Goal: Task Accomplishment & Management: Complete application form

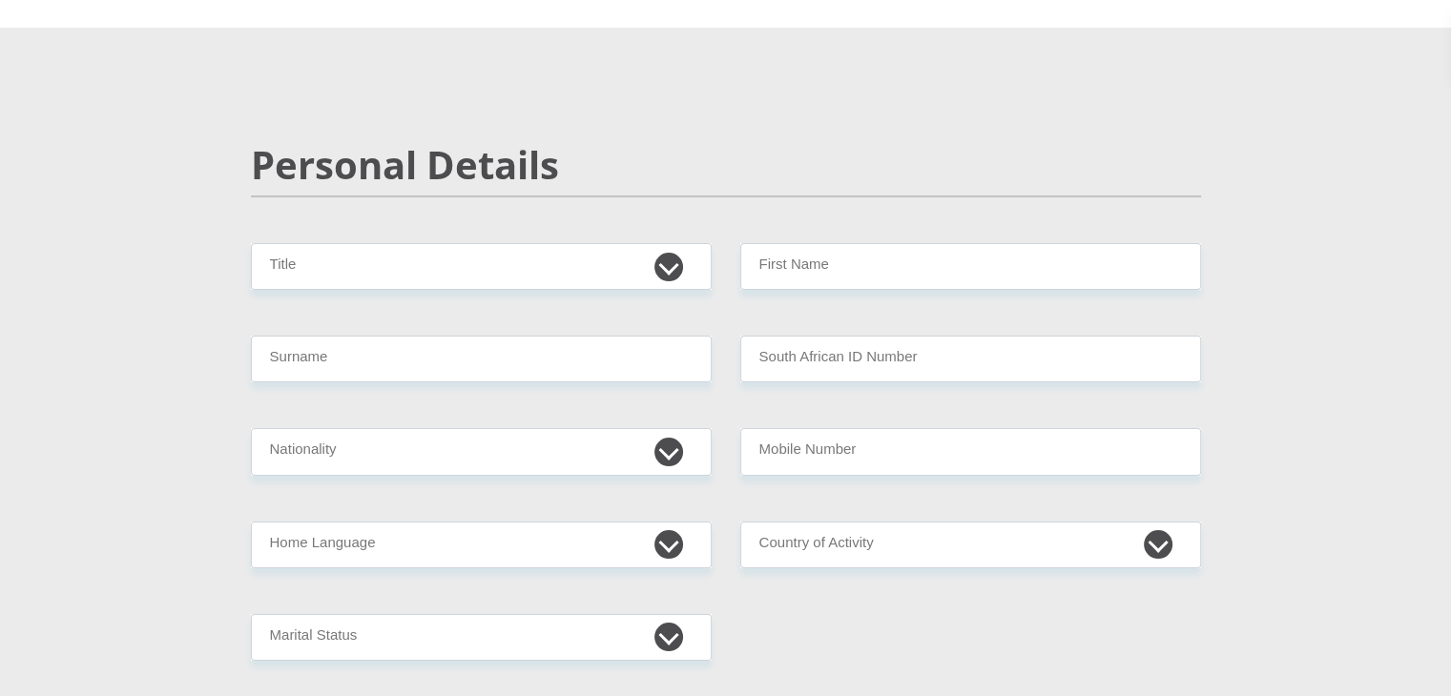
scroll to position [82, 0]
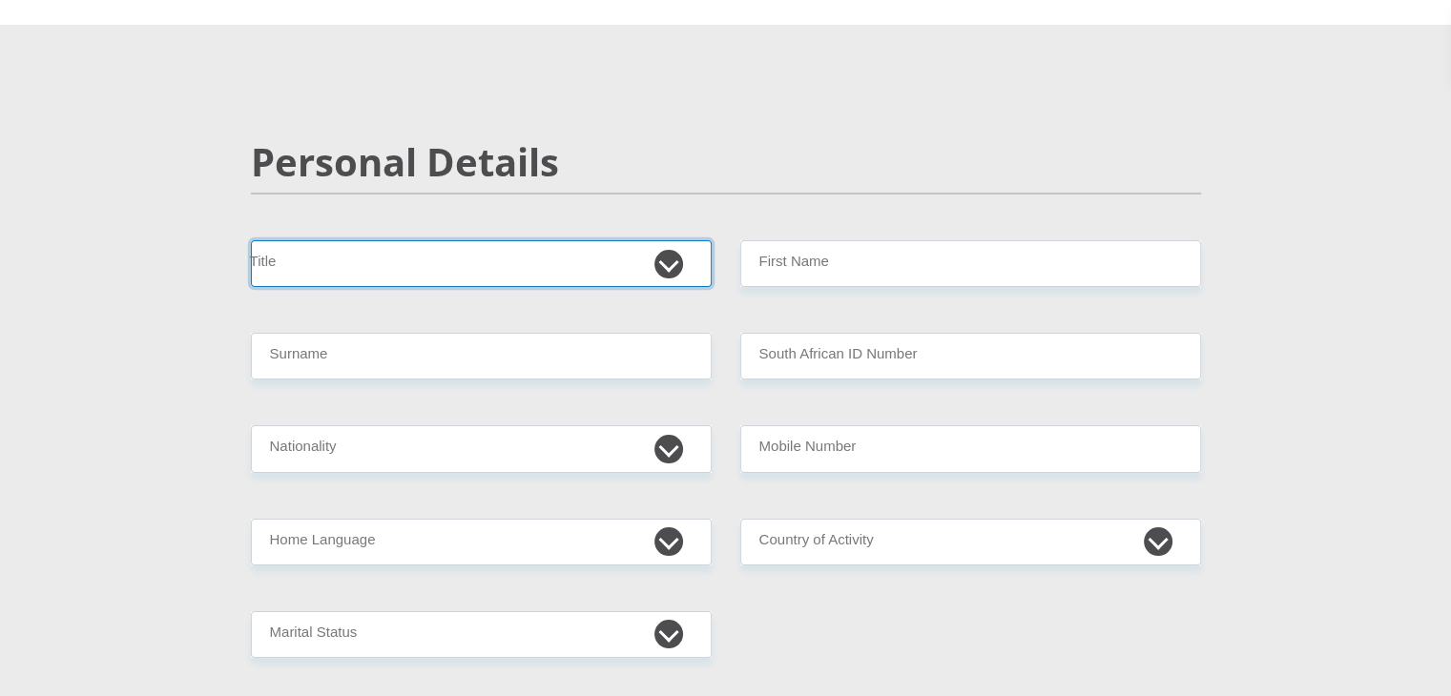
click at [653, 269] on select "Mr Ms Mrs Dr [PERSON_NAME]" at bounding box center [481, 263] width 461 height 47
select select "Mr"
click at [251, 240] on select "Mr Ms Mrs Dr [PERSON_NAME]" at bounding box center [481, 263] width 461 height 47
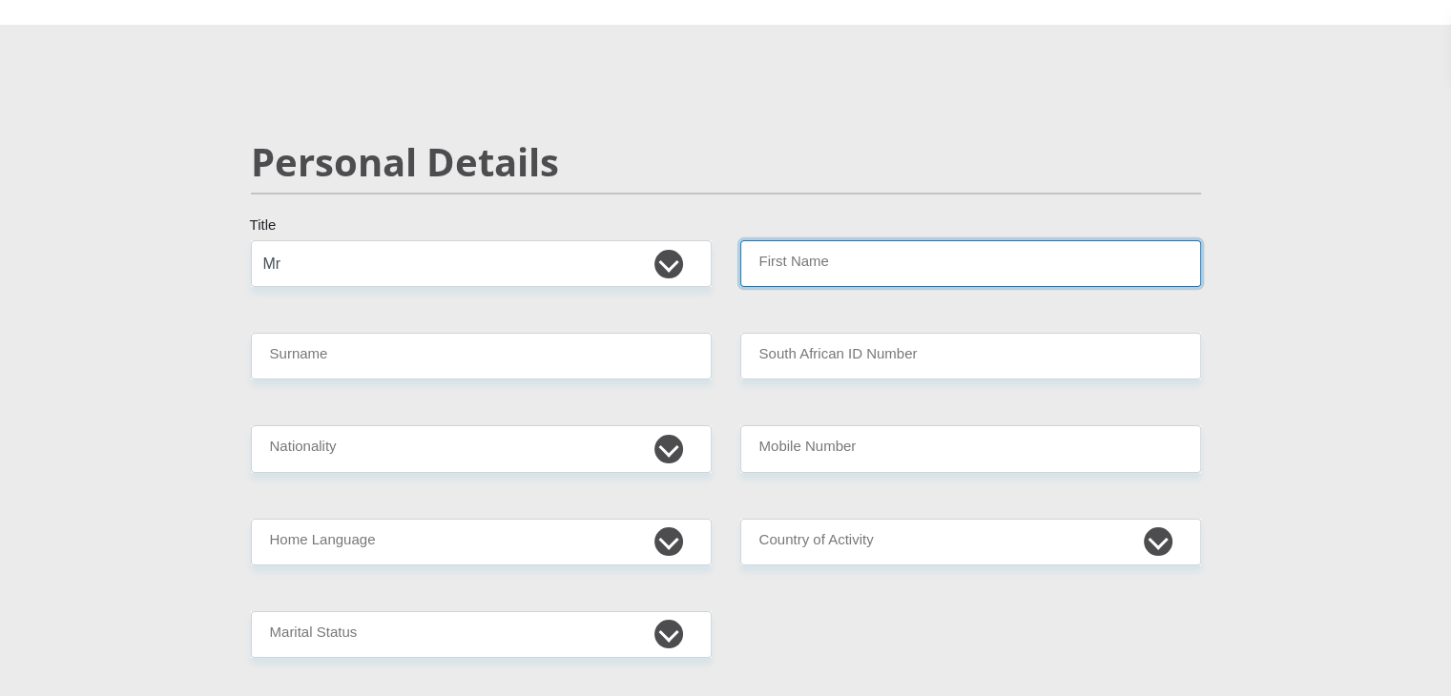
click at [772, 269] on input "First Name" at bounding box center [970, 263] width 461 height 47
type input "Jaydon"
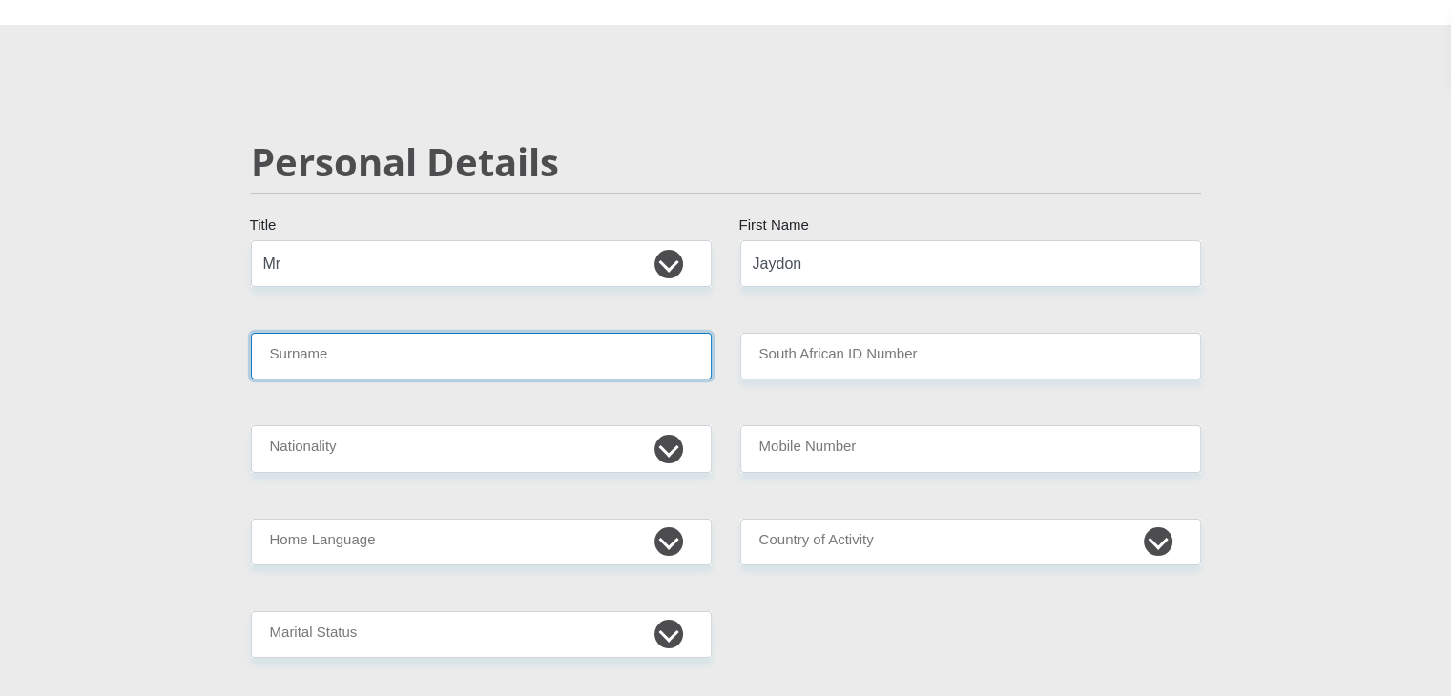
type input "Genga"
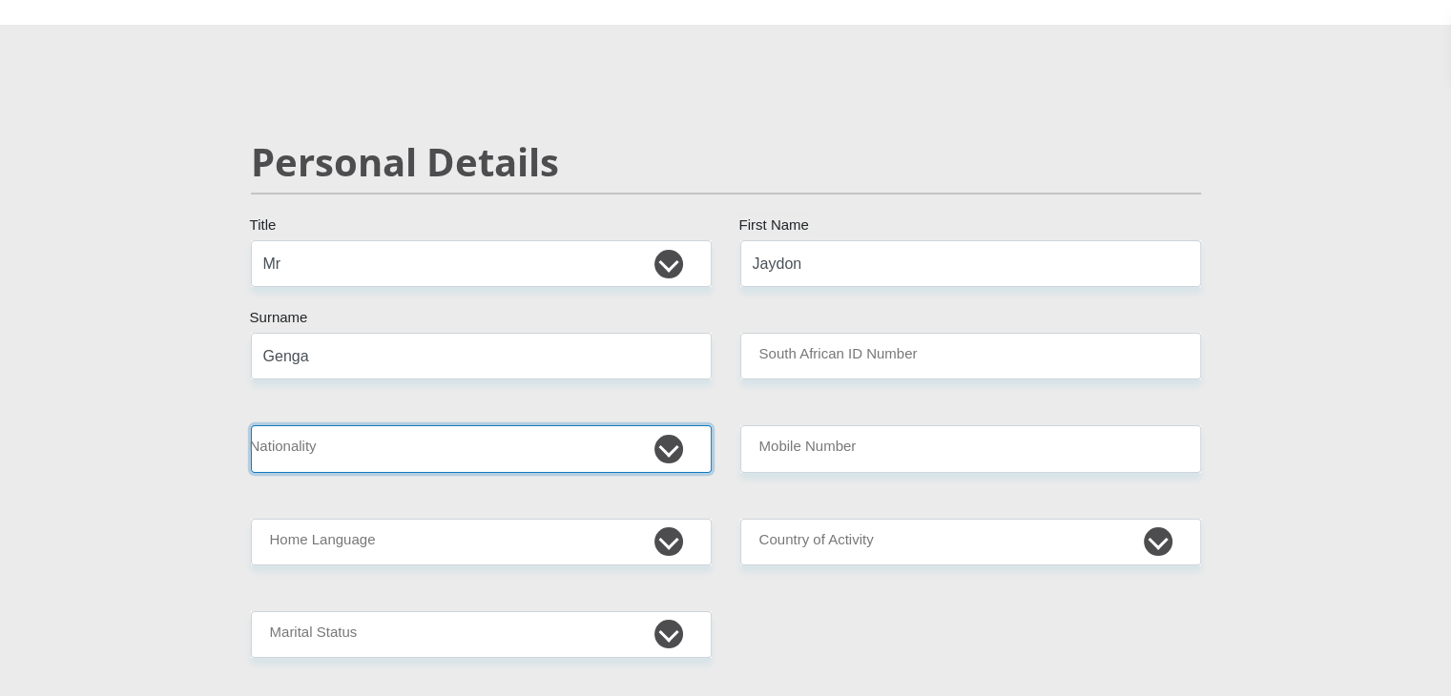
select select "ZAF"
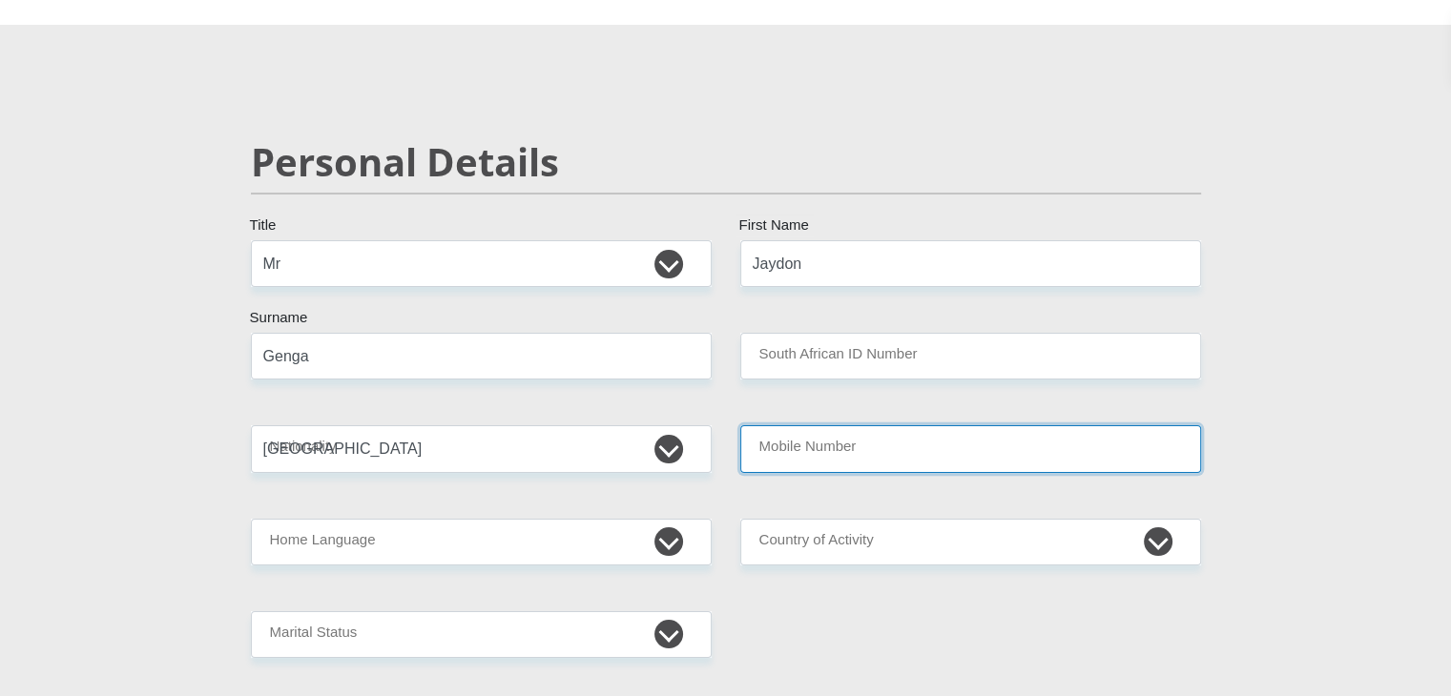
type input "0672657478"
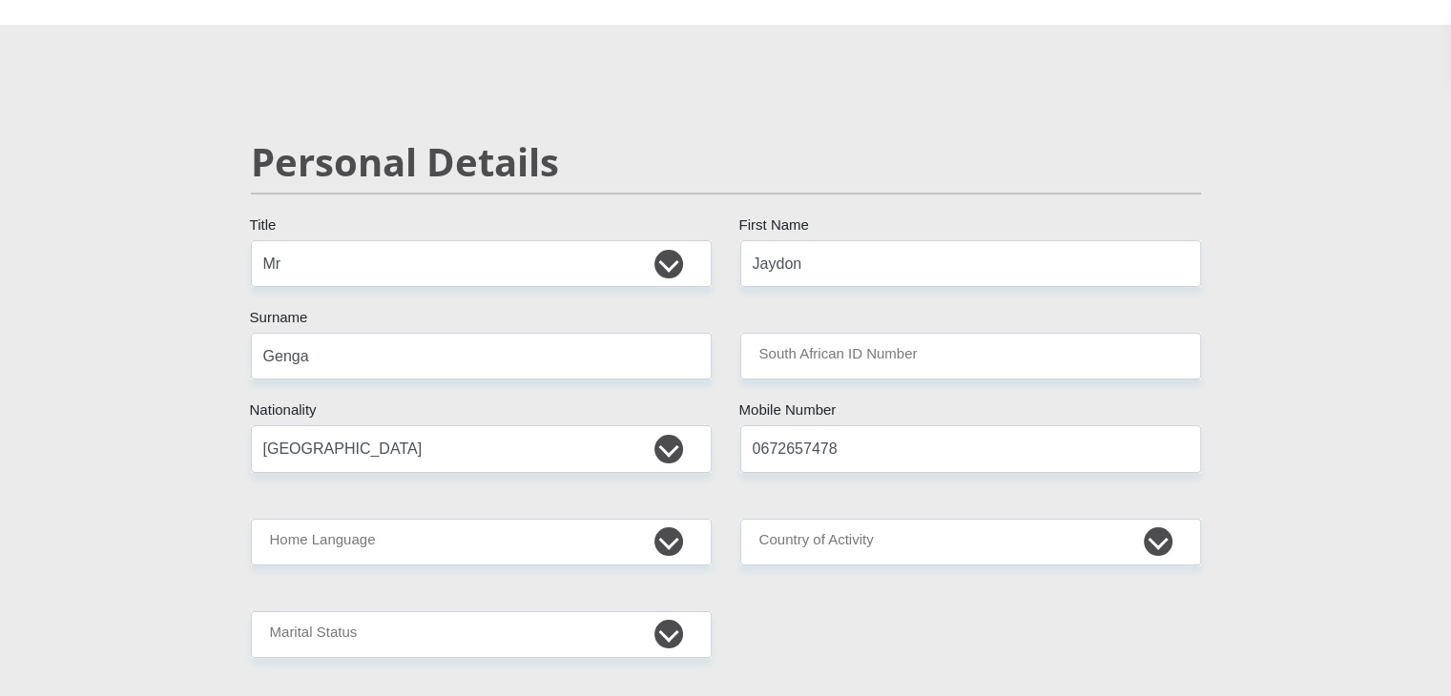
click at [867, 352] on input "South African ID Number" at bounding box center [970, 356] width 461 height 47
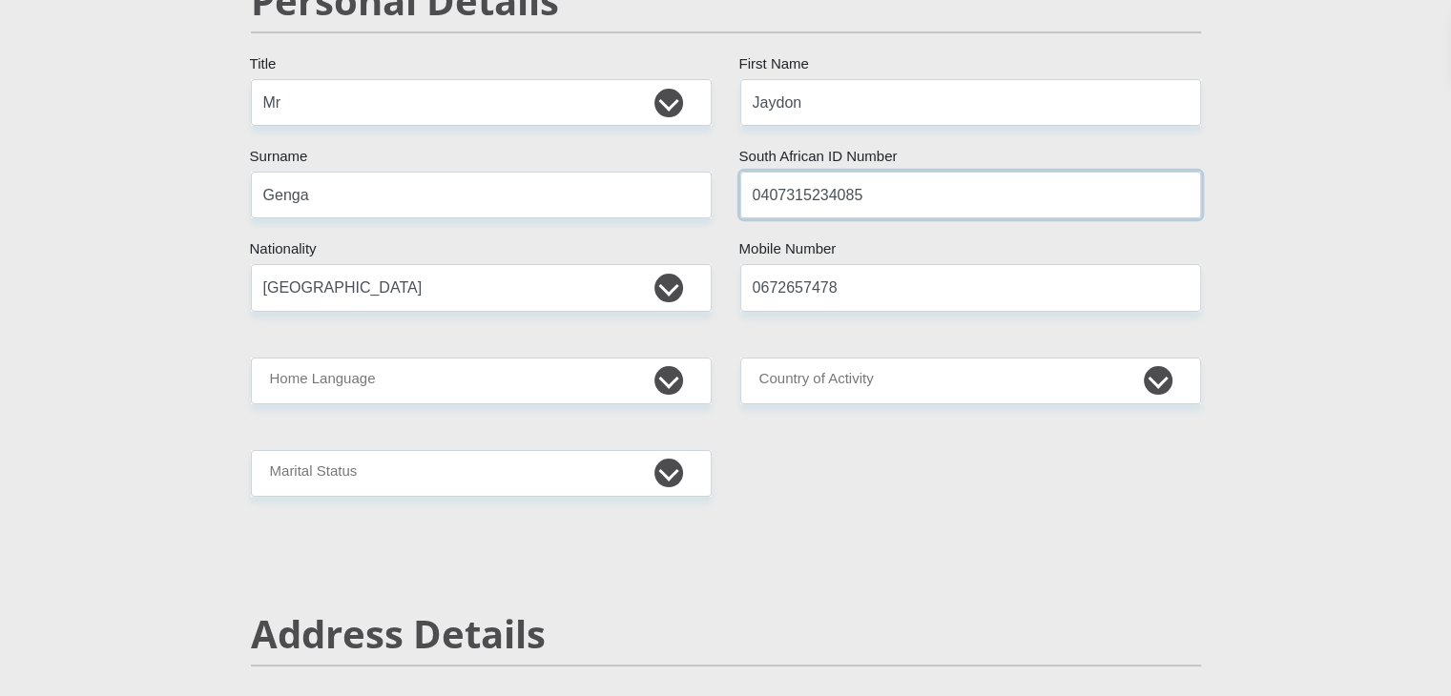
scroll to position [251, 0]
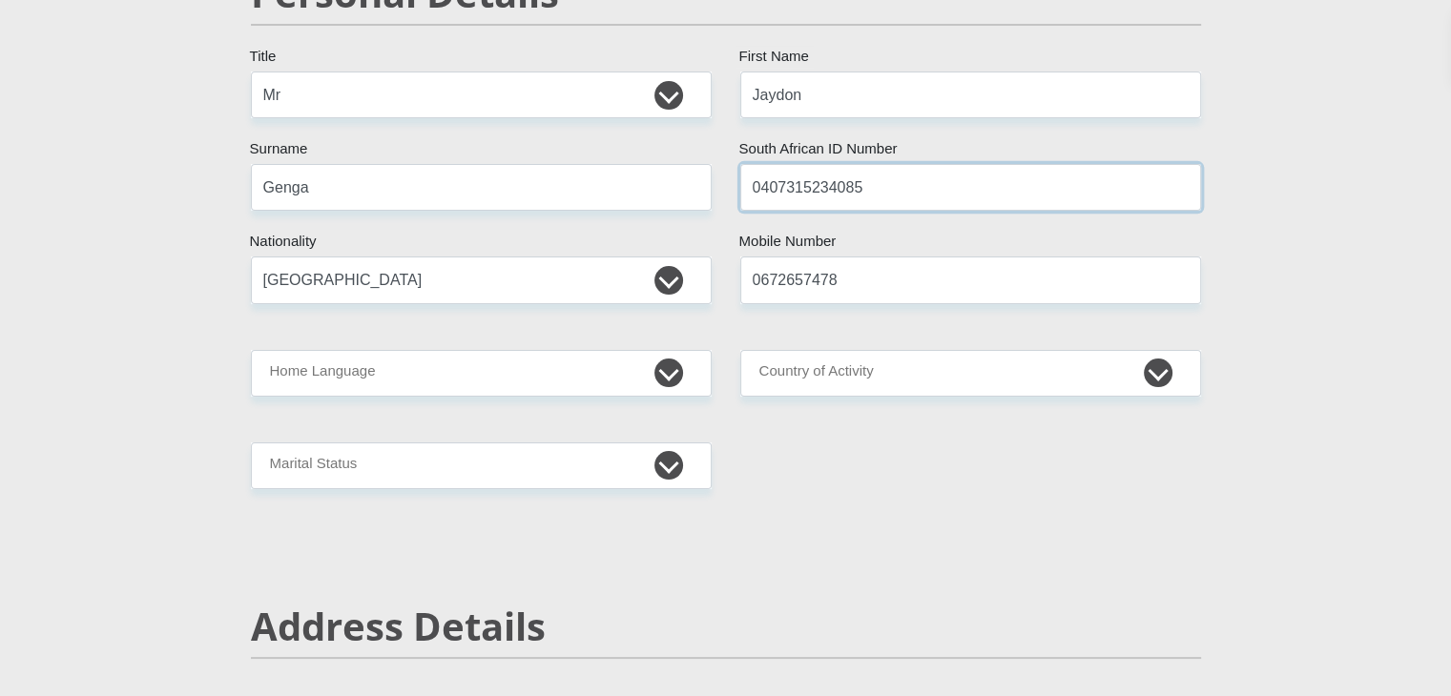
type input "0407315234085"
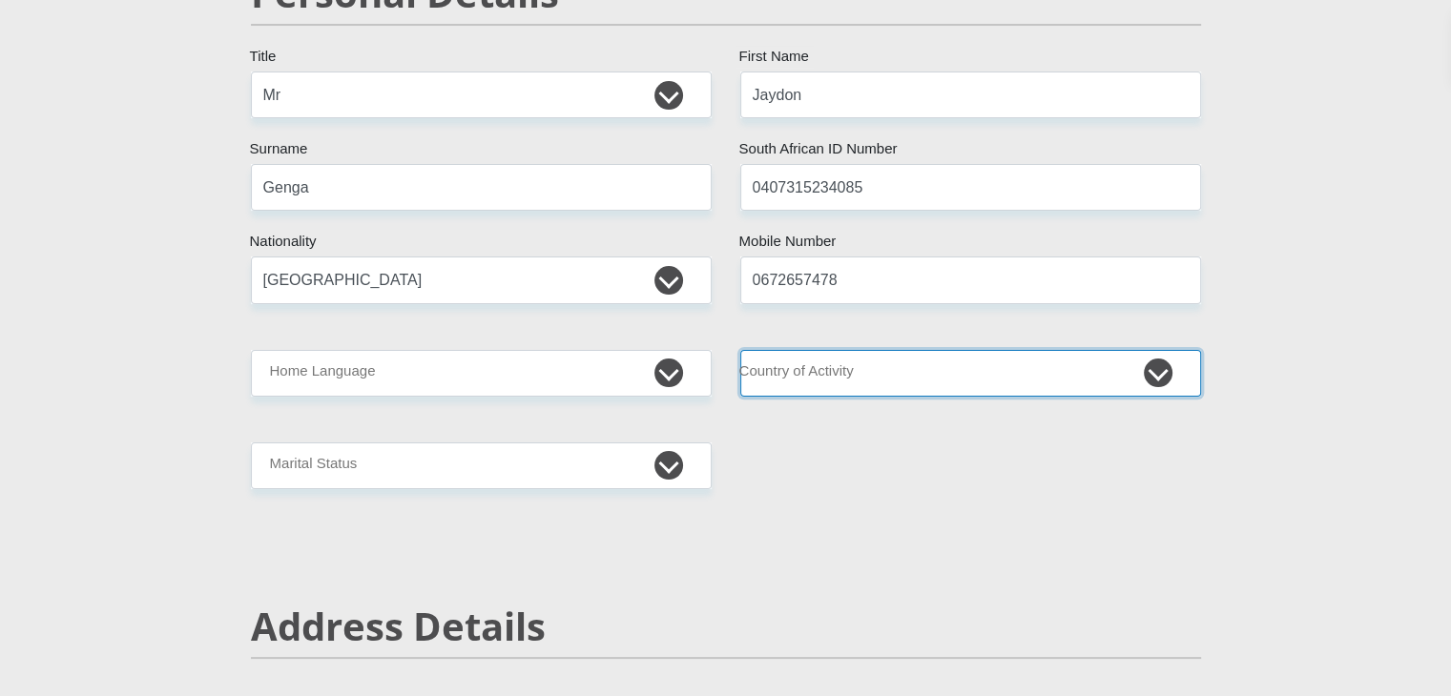
click at [858, 366] on select "[GEOGRAPHIC_DATA] [GEOGRAPHIC_DATA] [GEOGRAPHIC_DATA] [GEOGRAPHIC_DATA] [GEOGRA…" at bounding box center [970, 373] width 461 height 47
select select "ZAF"
click at [740, 350] on select "[GEOGRAPHIC_DATA] [GEOGRAPHIC_DATA] [GEOGRAPHIC_DATA] [GEOGRAPHIC_DATA] [GEOGRA…" at bounding box center [970, 373] width 461 height 47
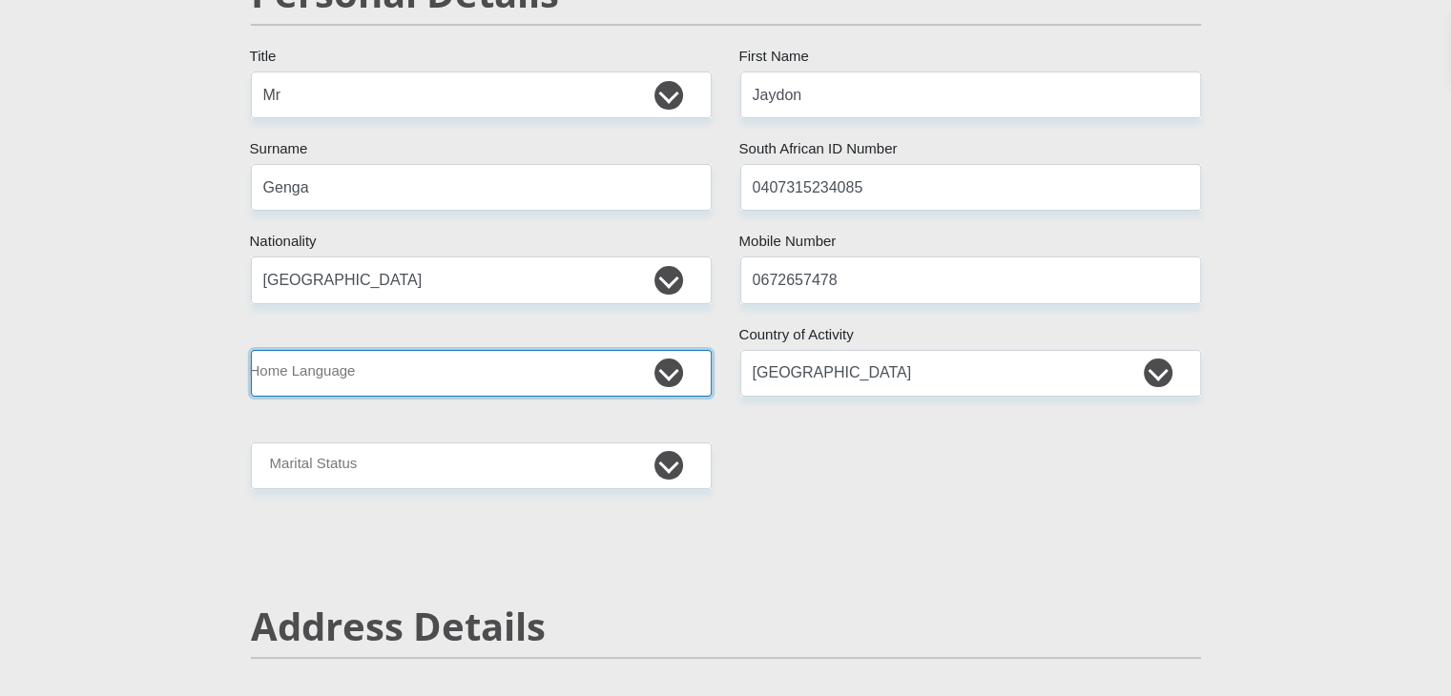
click at [620, 360] on select "Afrikaans English Sepedi South Ndebele Southern Sotho Swati Tsonga Tswana Venda…" at bounding box center [481, 373] width 461 height 47
select select "eng"
click at [251, 350] on select "Afrikaans English Sepedi South Ndebele Southern Sotho Swati Tsonga Tswana Venda…" at bounding box center [481, 373] width 461 height 47
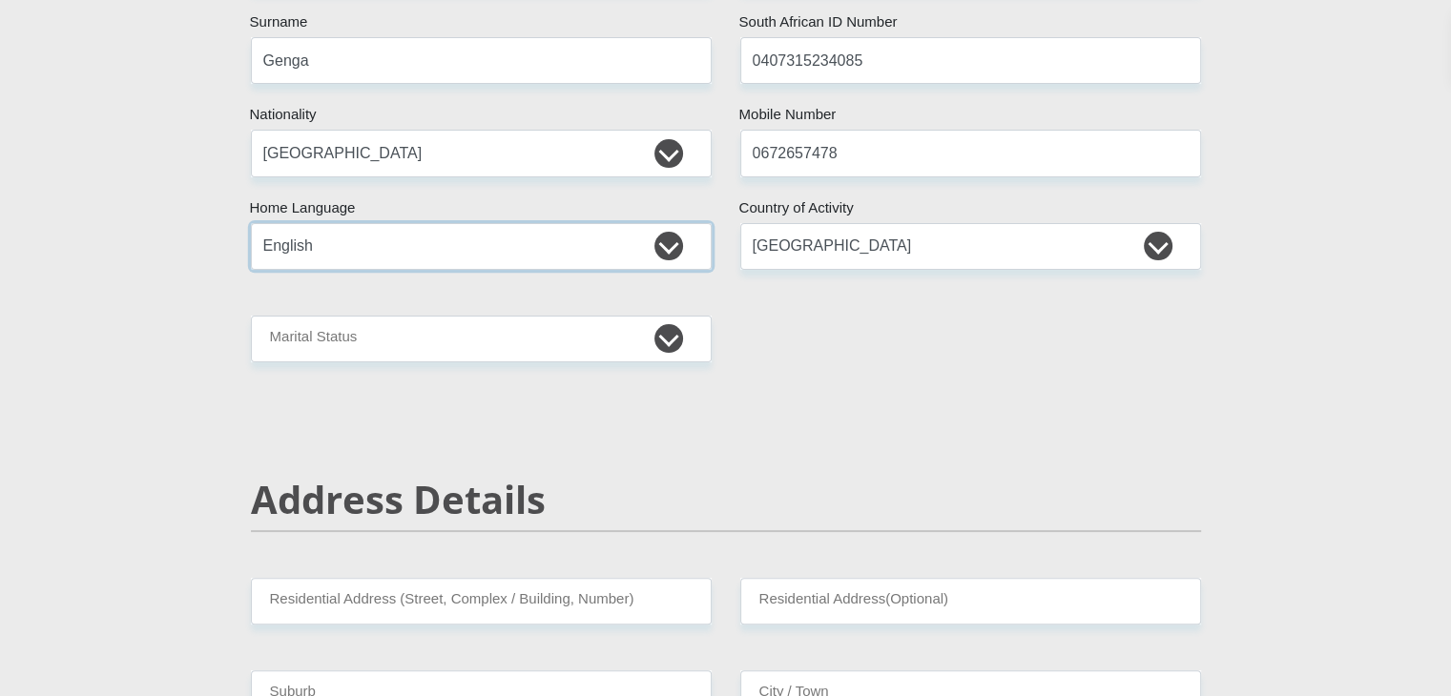
scroll to position [378, 0]
click at [638, 351] on select "Married ANC Single Divorced Widowed Married COP or Customary Law" at bounding box center [481, 339] width 461 height 47
select select "2"
click at [251, 316] on select "Married ANC Single Divorced Widowed Married COP or Customary Law" at bounding box center [481, 339] width 461 height 47
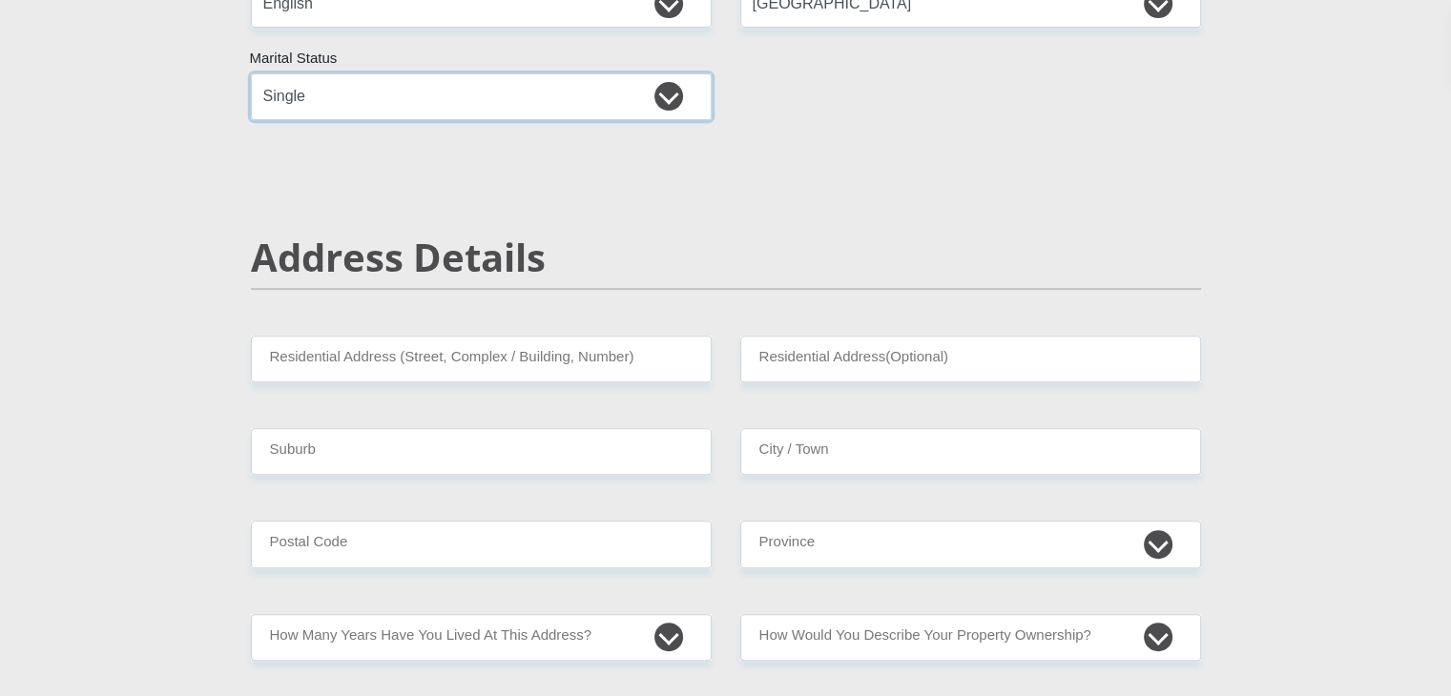
scroll to position [633, 0]
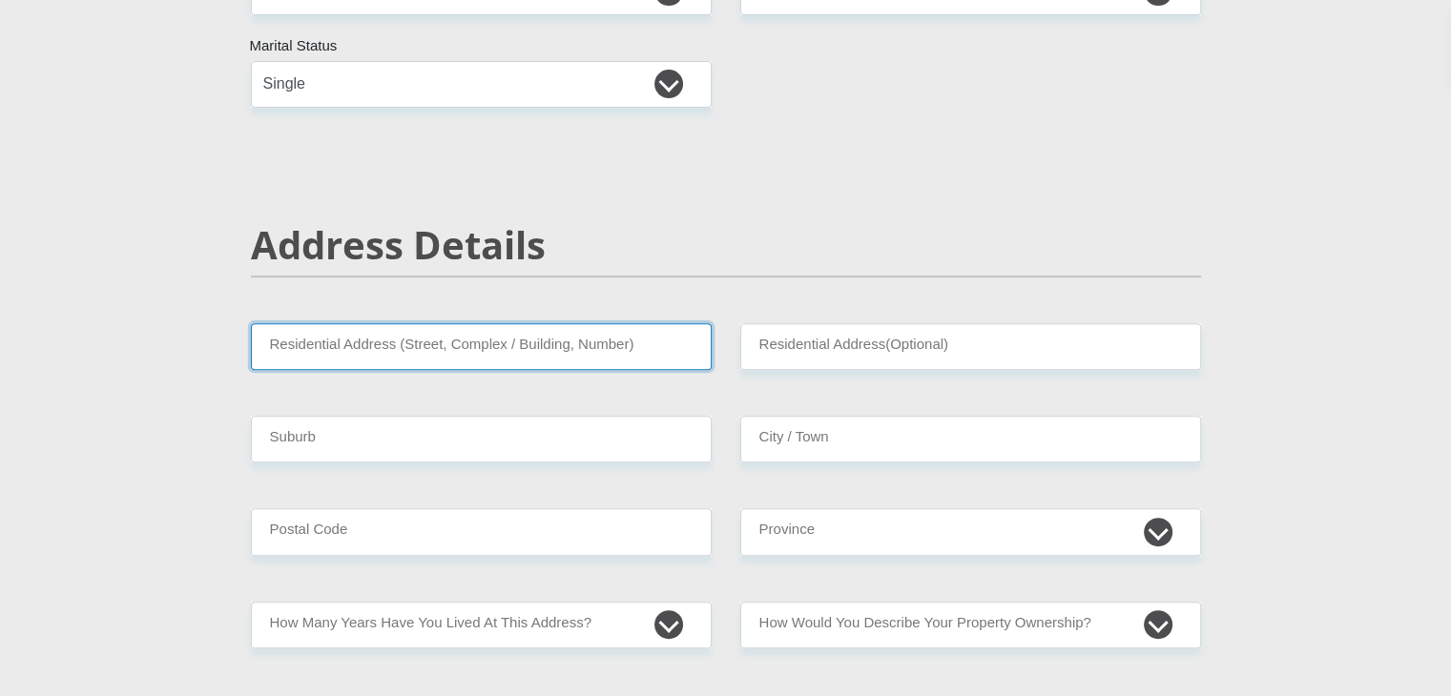
click at [676, 352] on input "Residential Address (Street, Complex / Building, Number)" at bounding box center [481, 346] width 461 height 47
type input "[STREET_ADDRESS]"
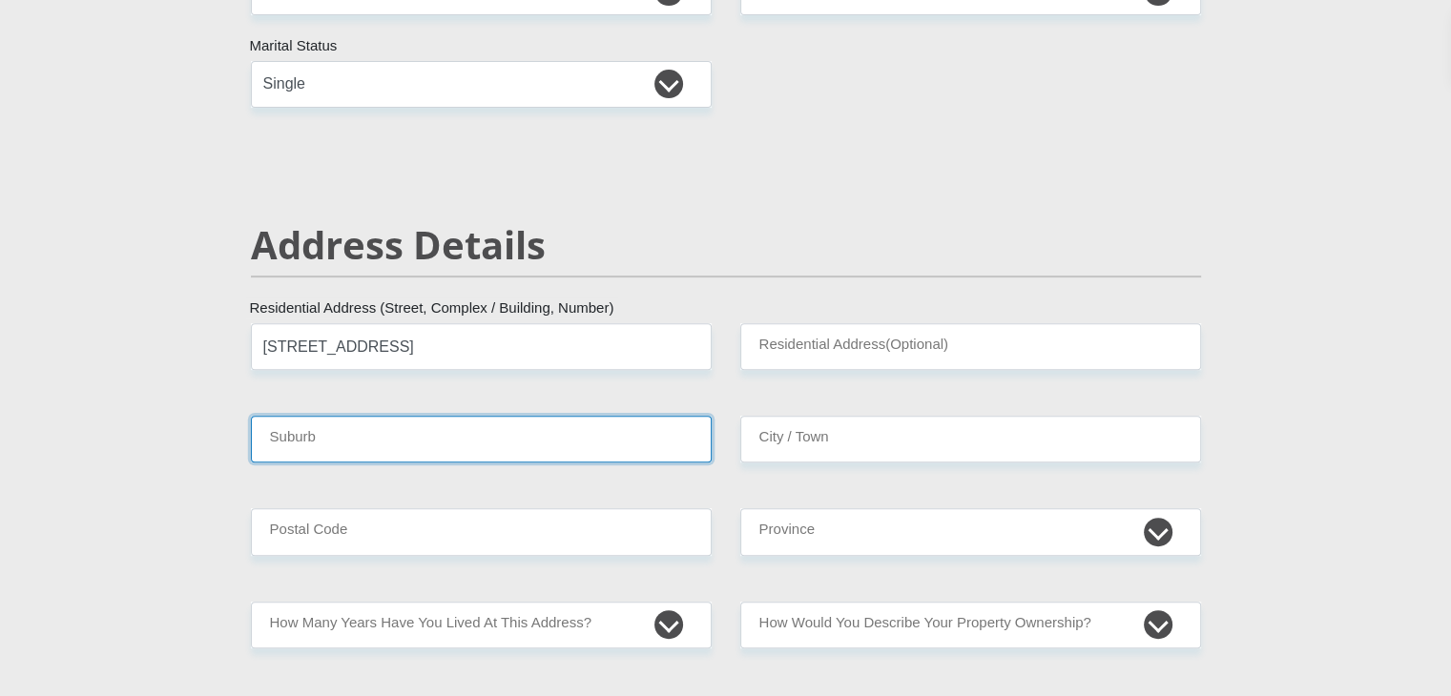
type input "Stonebridge, [GEOGRAPHIC_DATA]"
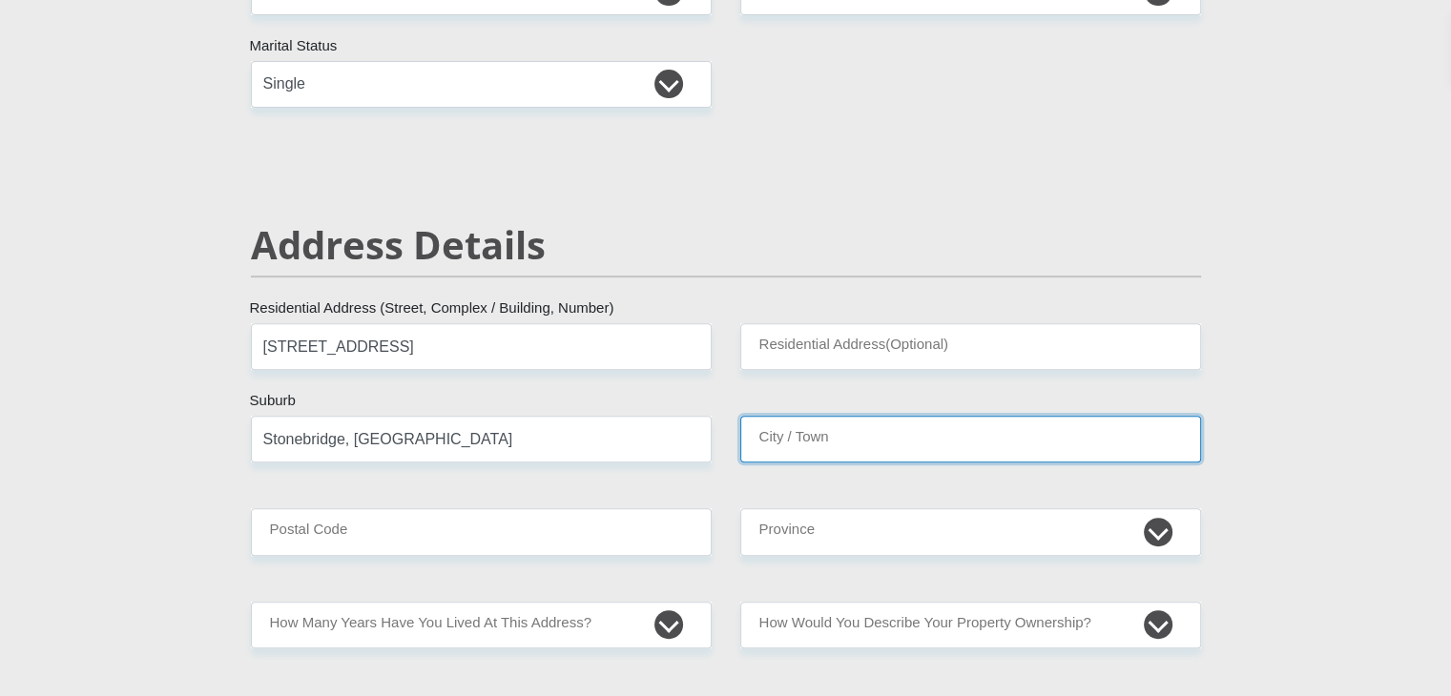
type input "Stonebridge, [GEOGRAPHIC_DATA]"
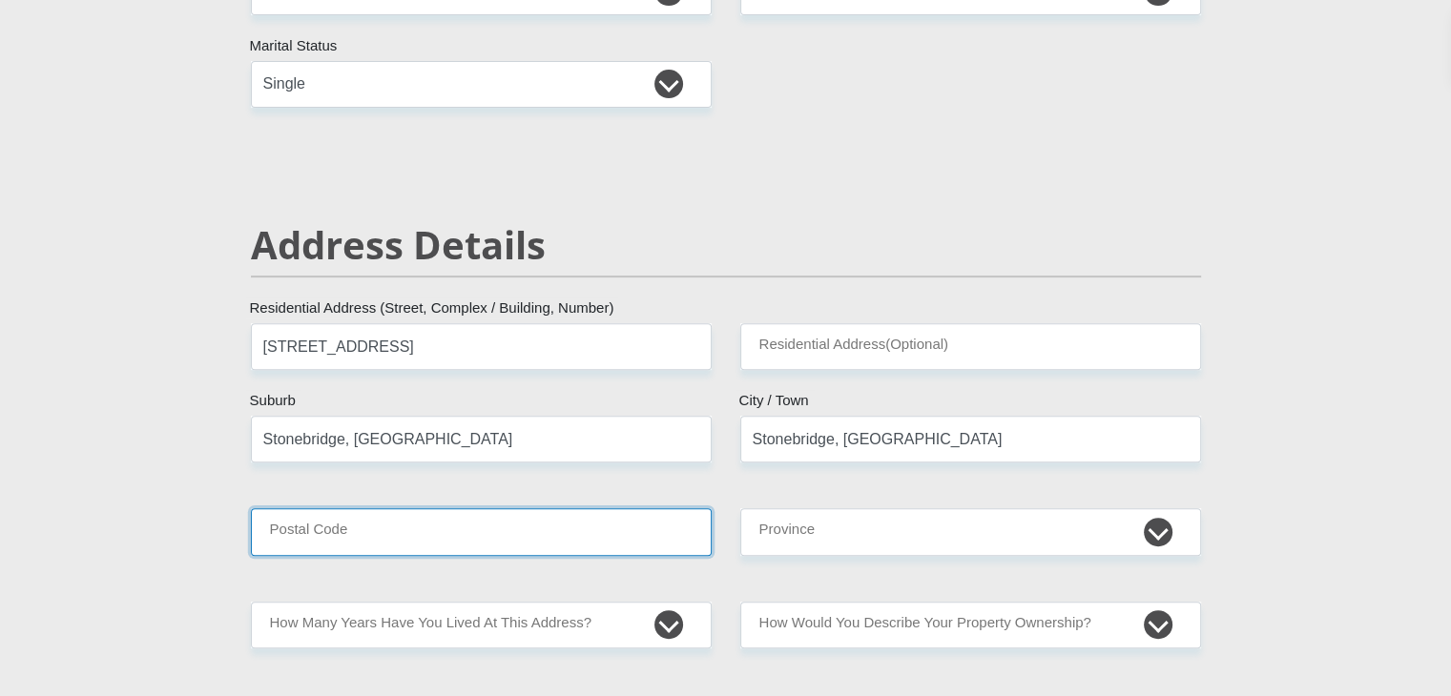
type input "4068"
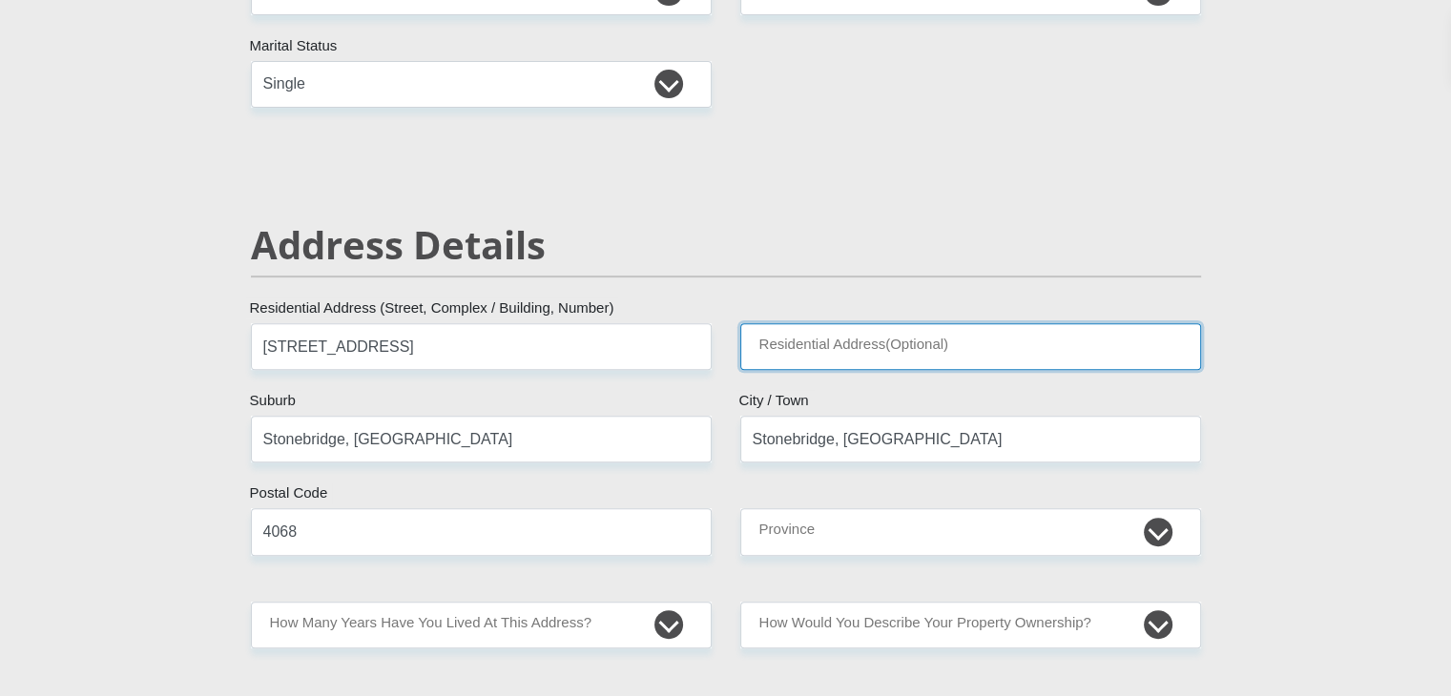
click at [748, 349] on input "Residential Address(Optional)" at bounding box center [970, 346] width 461 height 47
type input "Stonebridge"
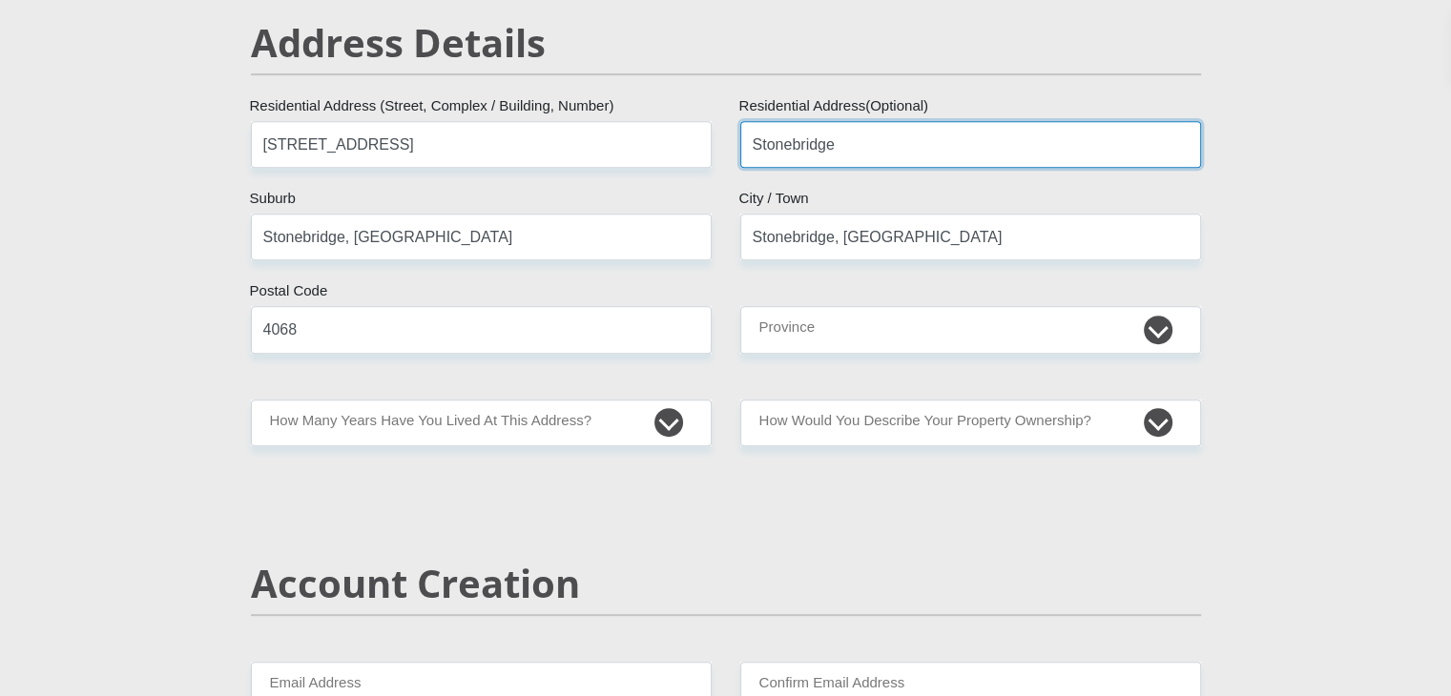
scroll to position [836, 0]
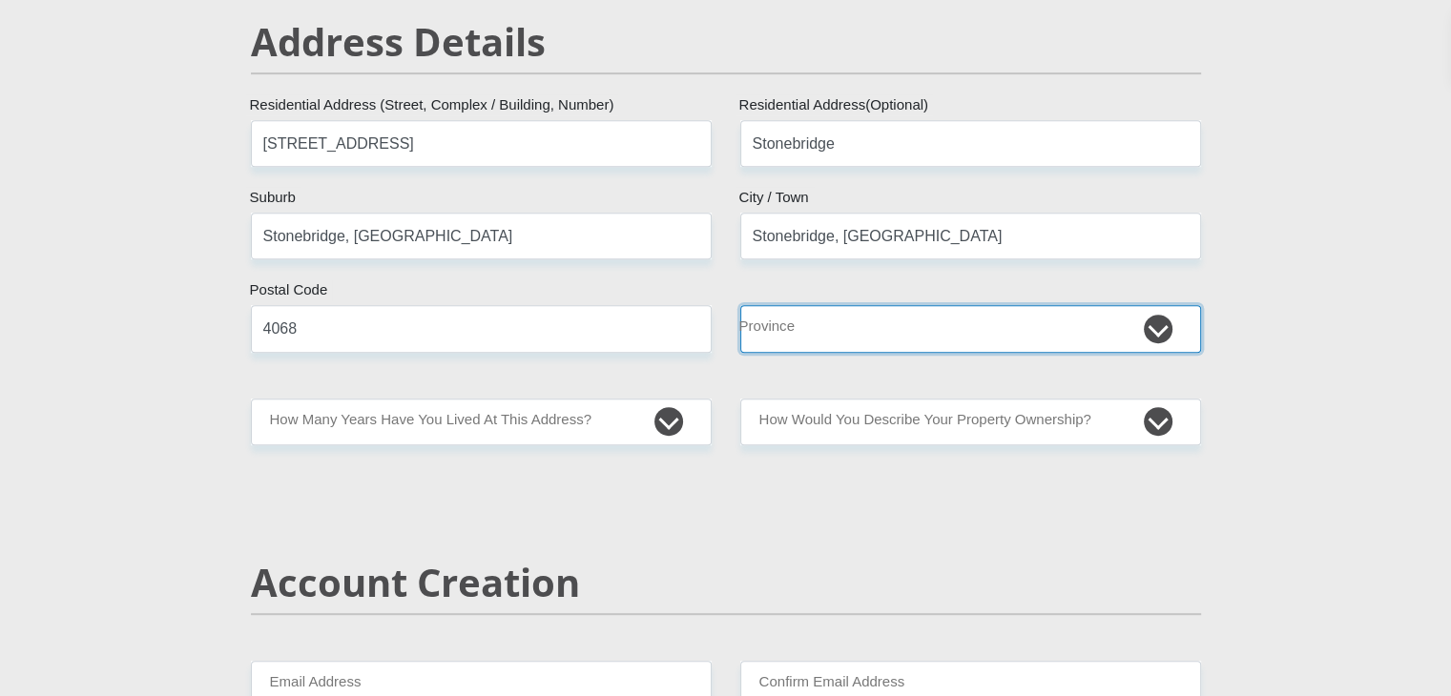
click at [798, 334] on select "Eastern Cape Free State [GEOGRAPHIC_DATA] [GEOGRAPHIC_DATA][DATE] [GEOGRAPHIC_D…" at bounding box center [970, 328] width 461 height 47
select select "[GEOGRAPHIC_DATA][DATE]"
click at [740, 305] on select "Eastern Cape Free State [GEOGRAPHIC_DATA] [GEOGRAPHIC_DATA][DATE] [GEOGRAPHIC_D…" at bounding box center [970, 328] width 461 height 47
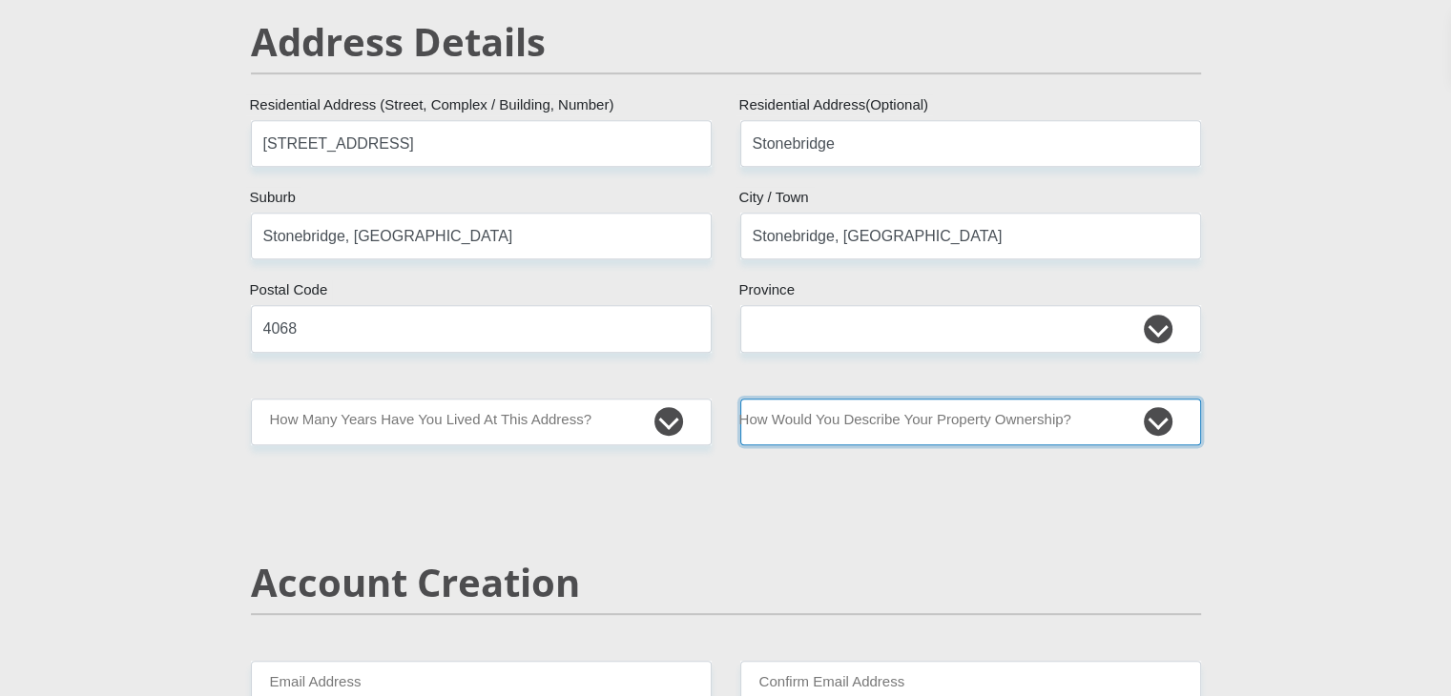
click at [813, 444] on select "Owned Rented Family Owned Company Dwelling" at bounding box center [970, 422] width 461 height 47
select select "parents"
click at [740, 399] on select "Owned Rented Family Owned Company Dwelling" at bounding box center [970, 422] width 461 height 47
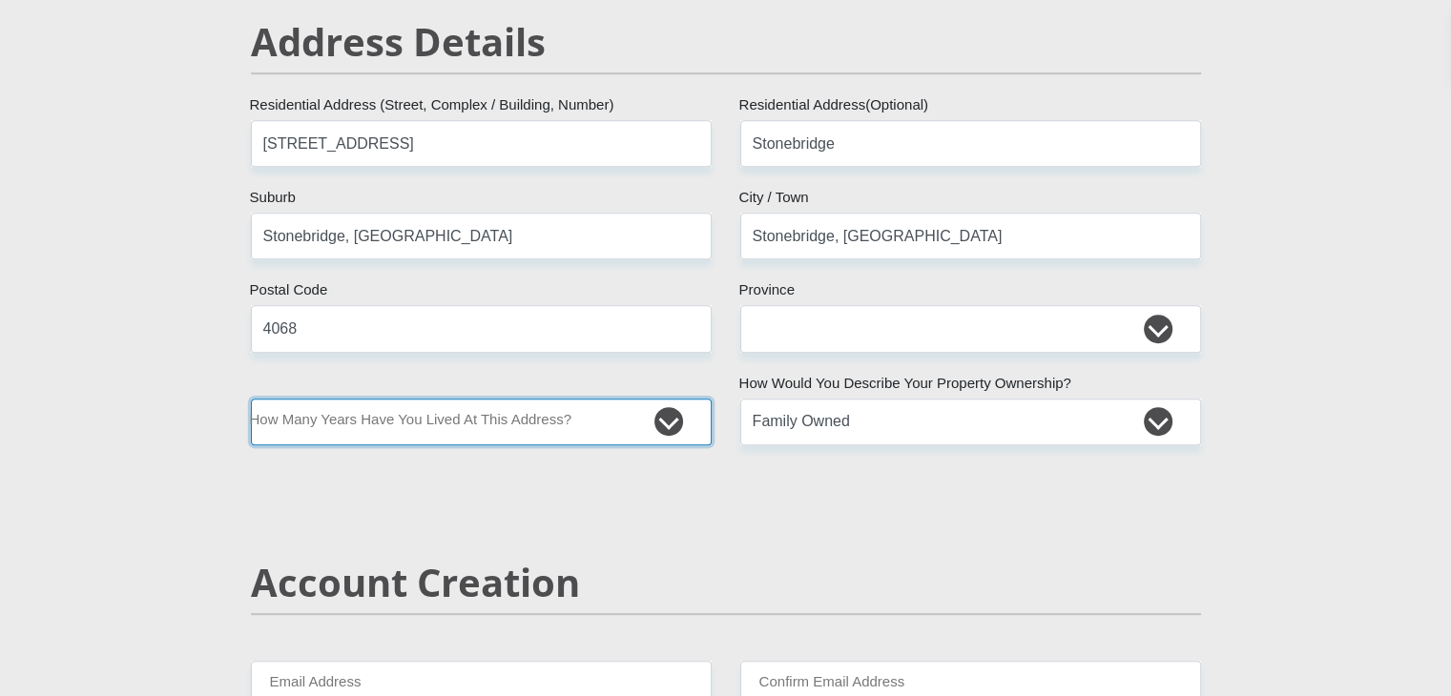
click at [618, 415] on select "less than 1 year 1-3 years 3-5 years 5+ years" at bounding box center [481, 422] width 461 height 47
select select "5"
click at [251, 399] on select "less than 1 year 1-3 years 3-5 years 5+ years" at bounding box center [481, 422] width 461 height 47
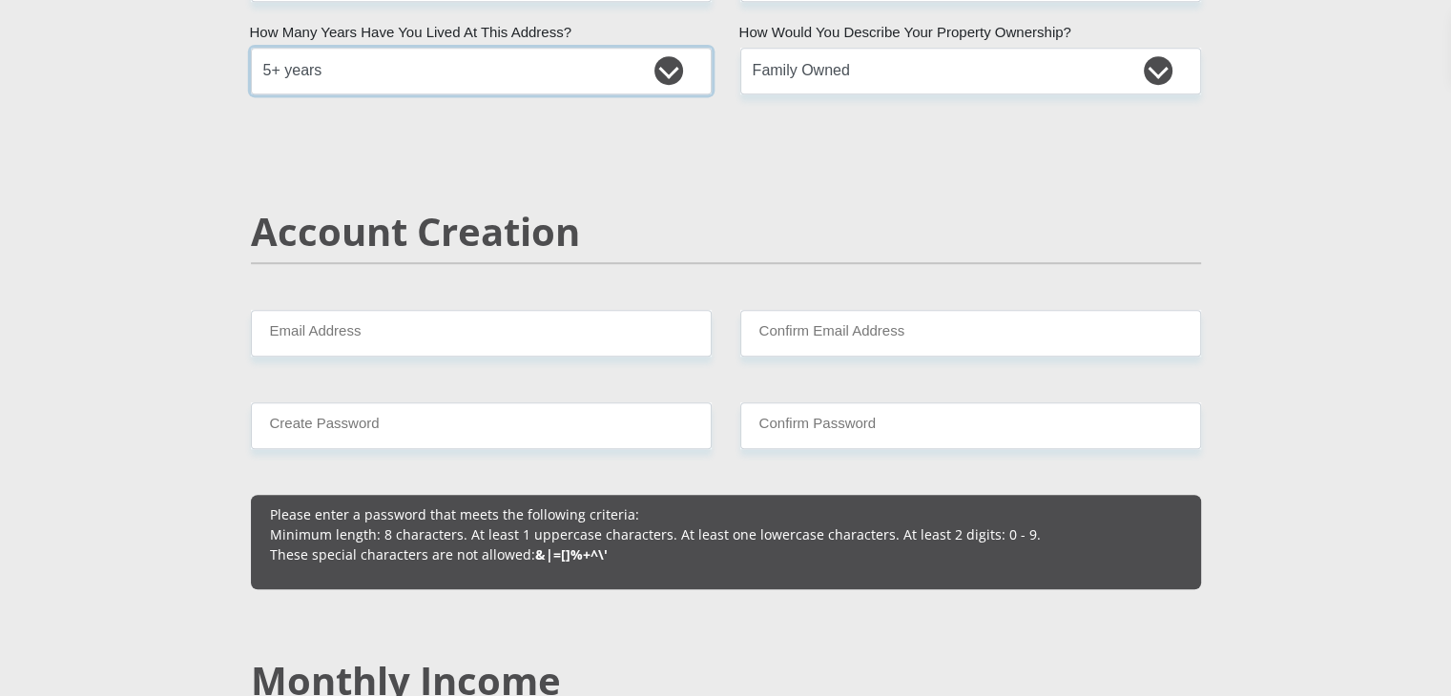
scroll to position [1190, 0]
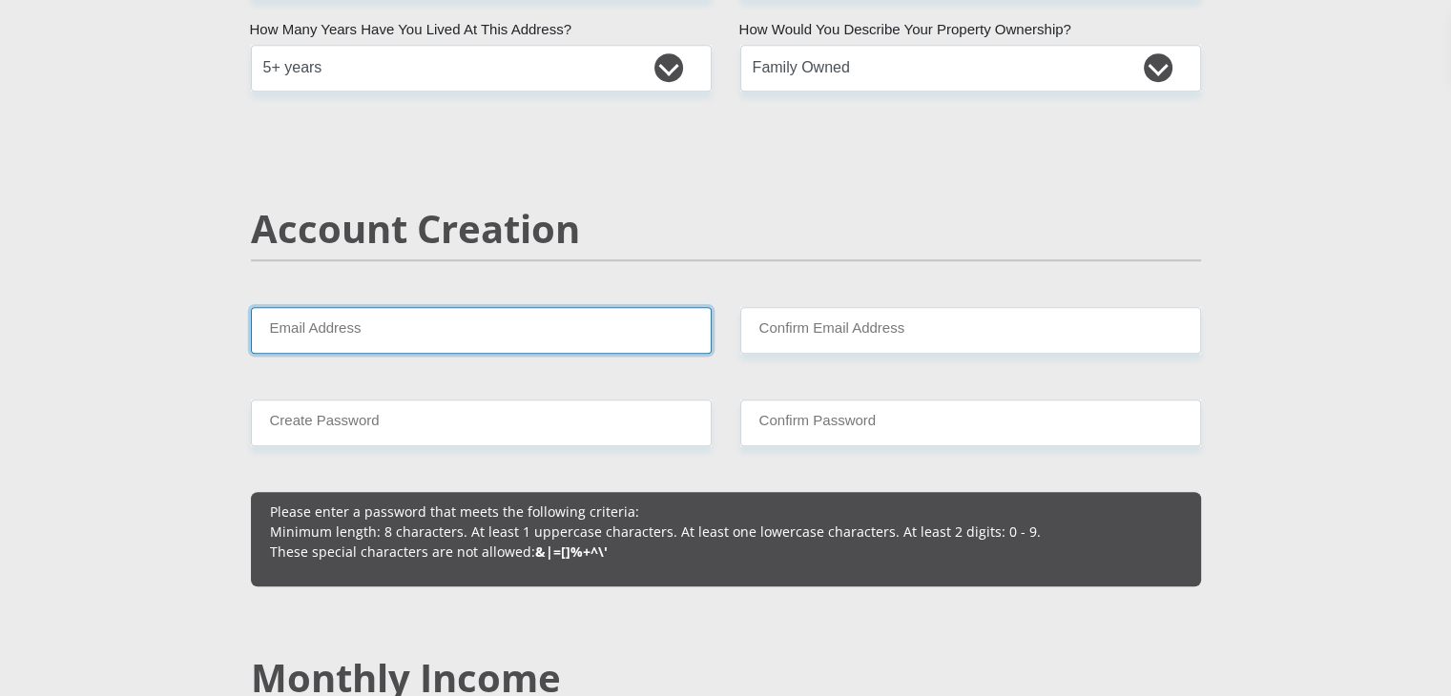
click at [576, 342] on input "Email Address" at bounding box center [481, 330] width 461 height 47
type input "[EMAIL_ADDRESS][DOMAIN_NAME]"
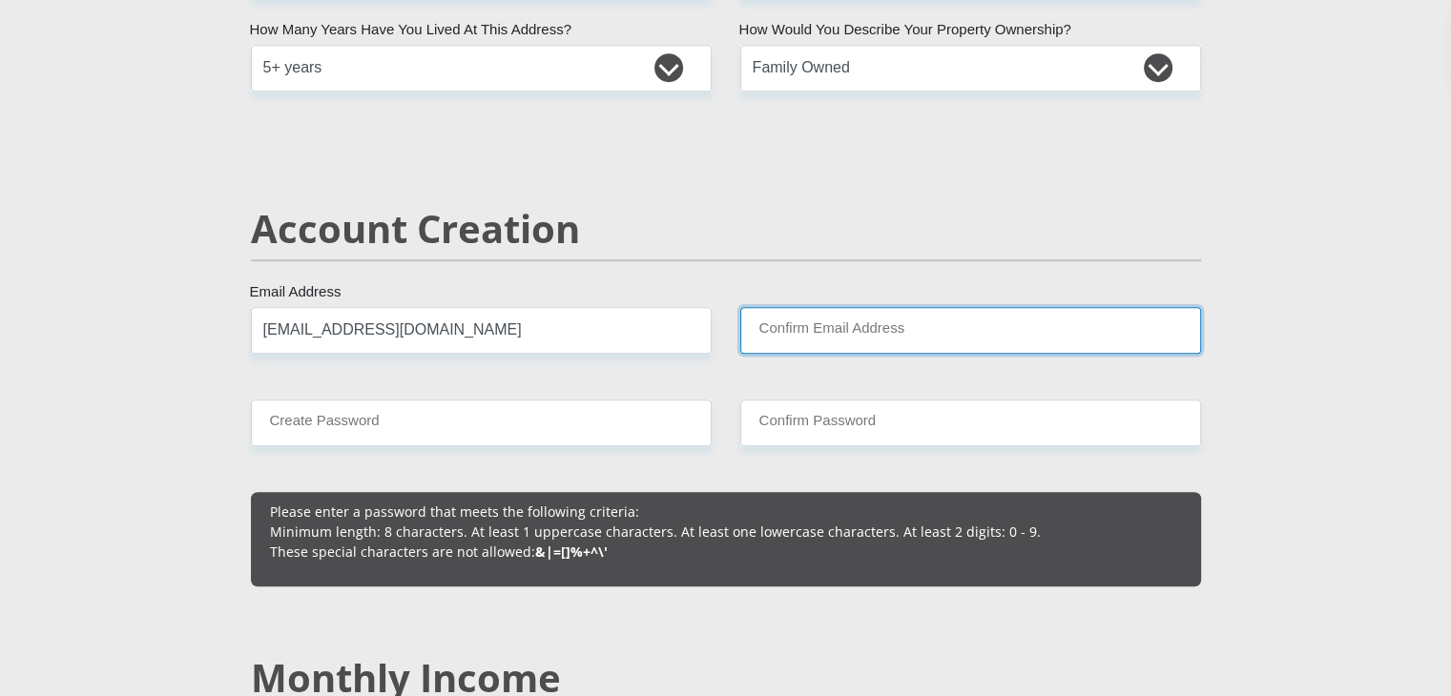
type input "[EMAIL_ADDRESS][DOMAIN_NAME]"
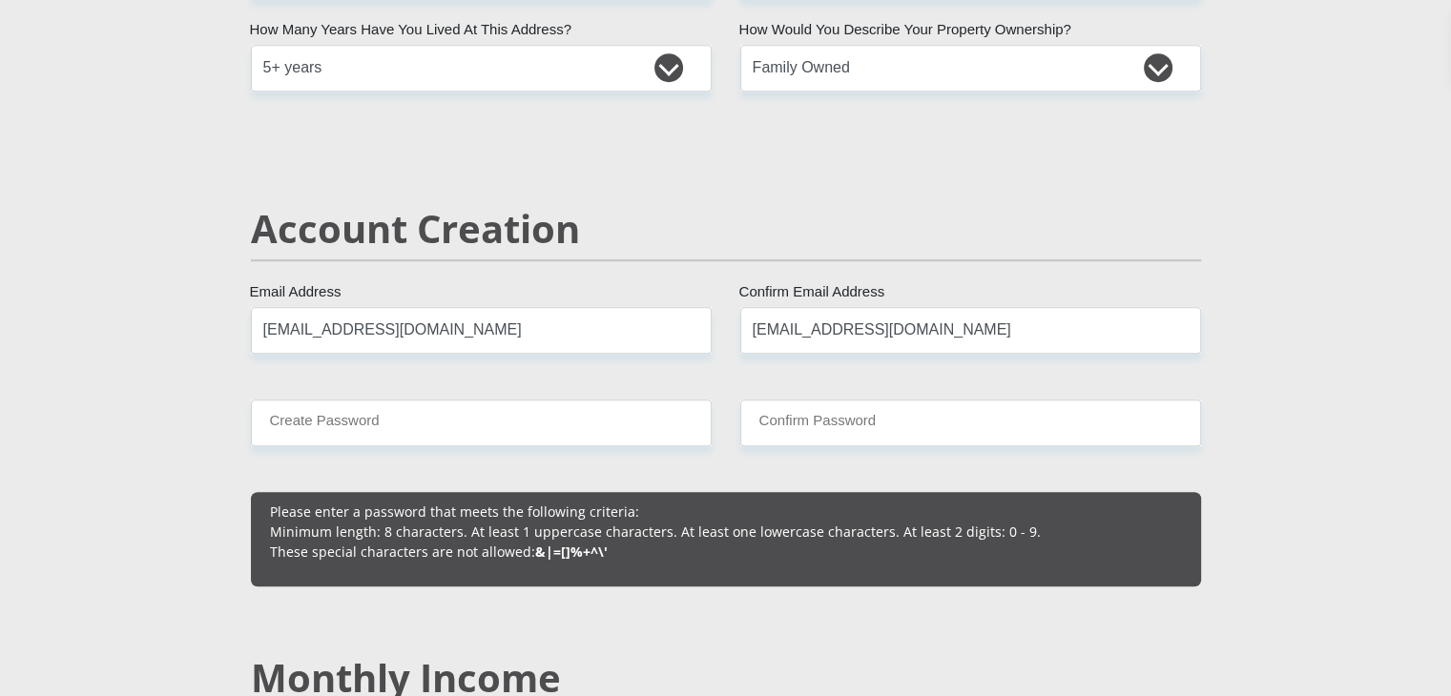
type input "0672657478"
type input "Jaydon"
type input "Genga"
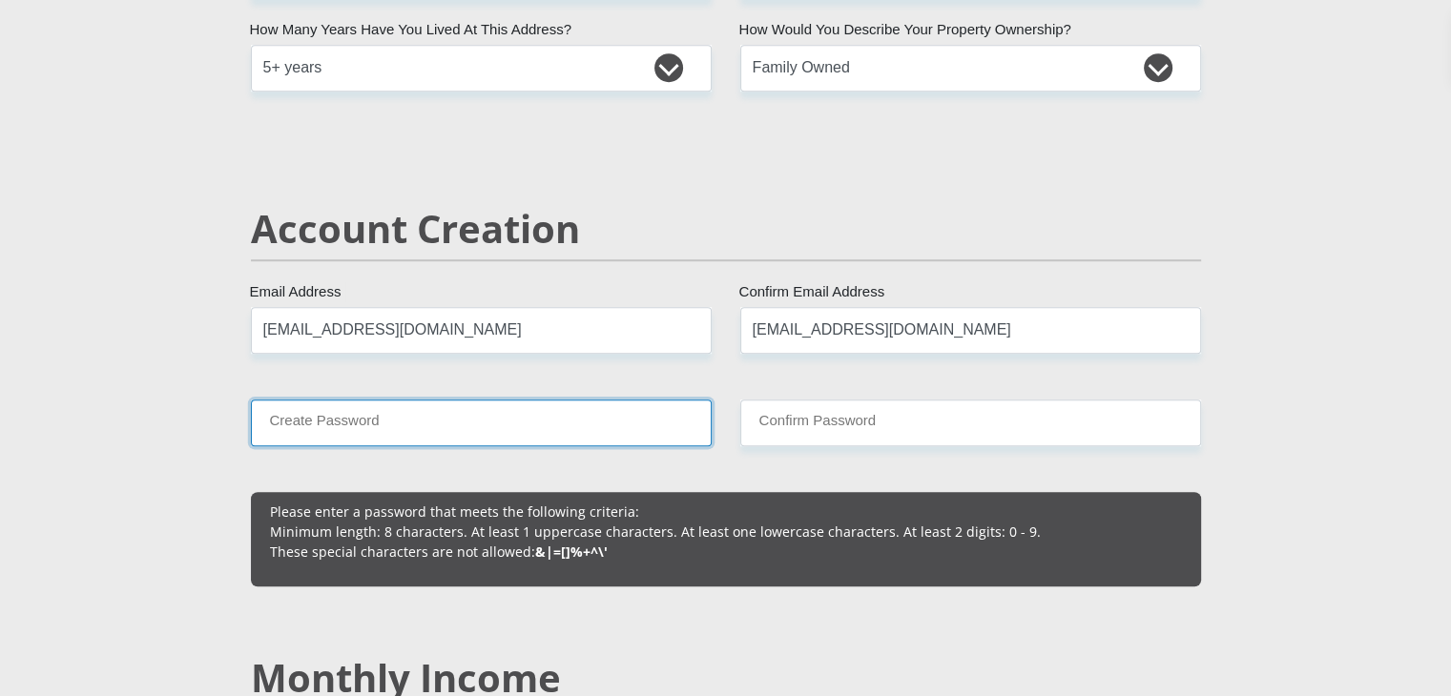
click at [598, 417] on input "Create Password" at bounding box center [481, 423] width 461 height 47
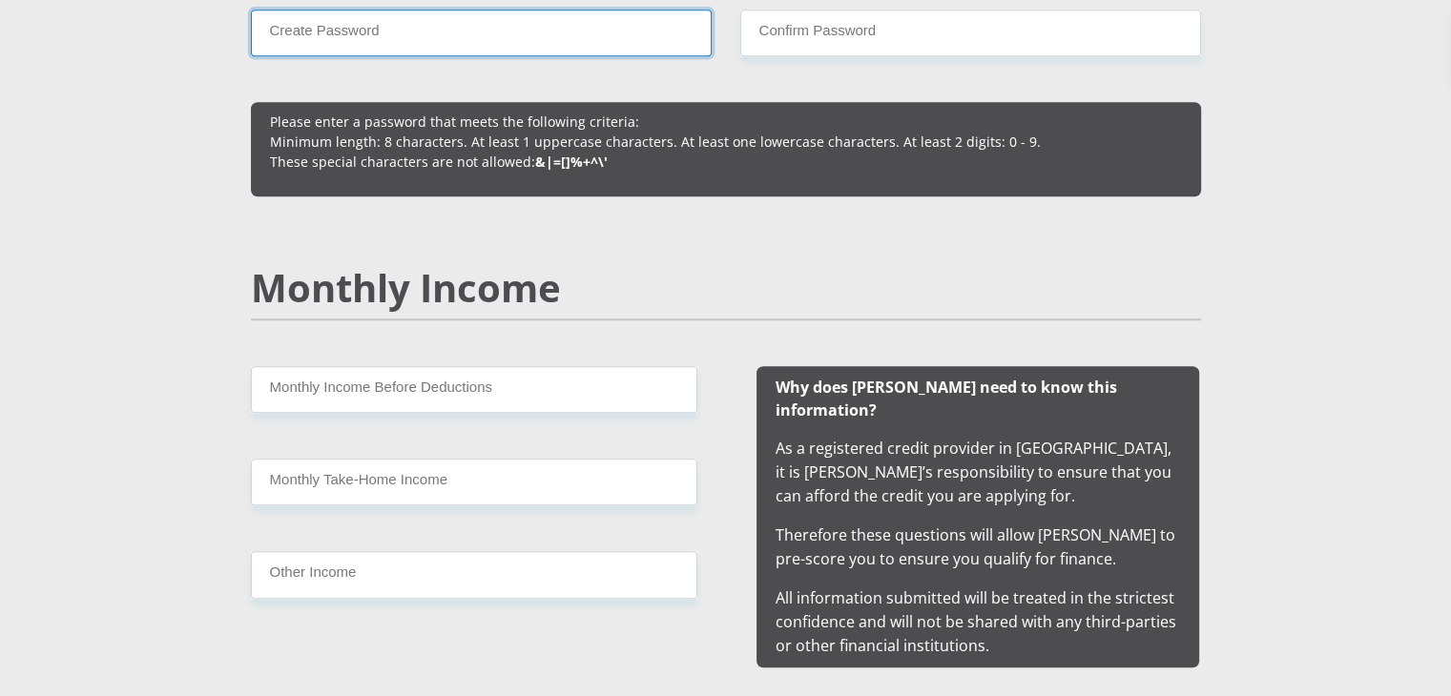
scroll to position [1582, 0]
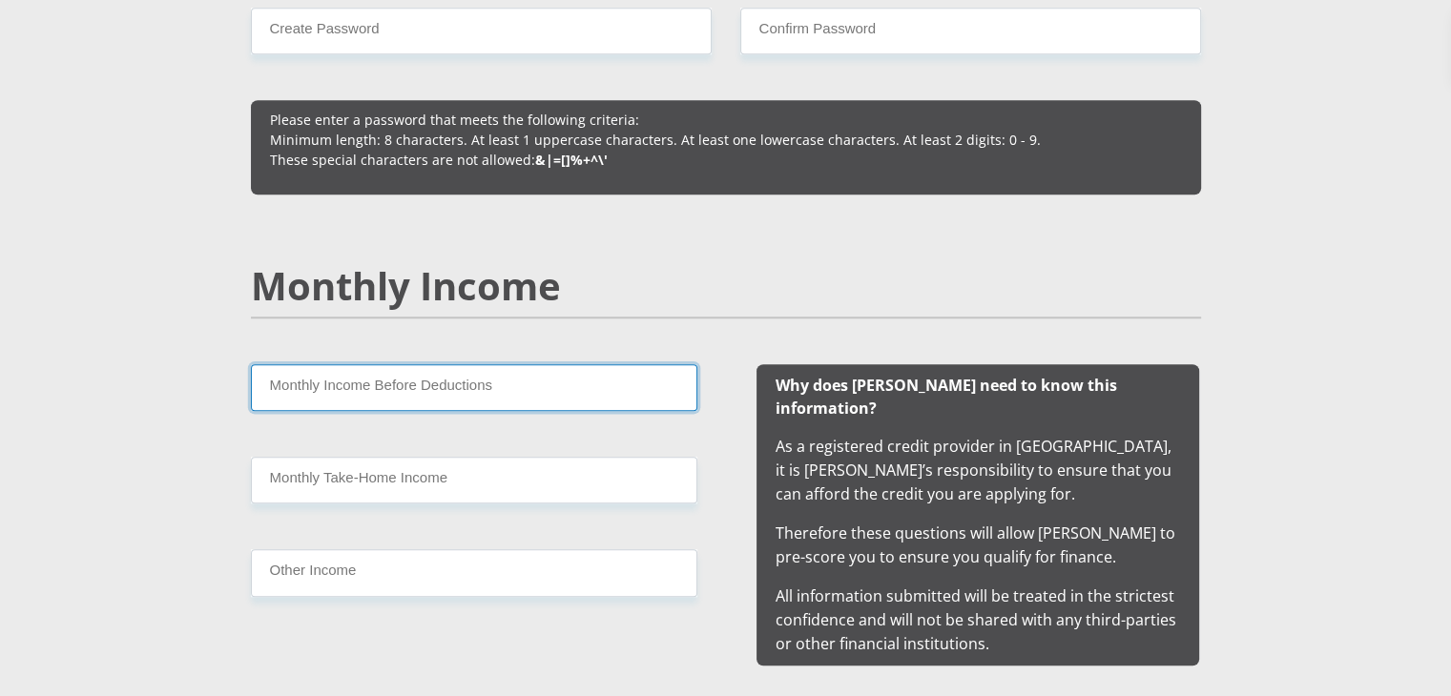
click at [589, 383] on input "Monthly Income Before Deductions" at bounding box center [474, 387] width 446 height 47
type input "9200"
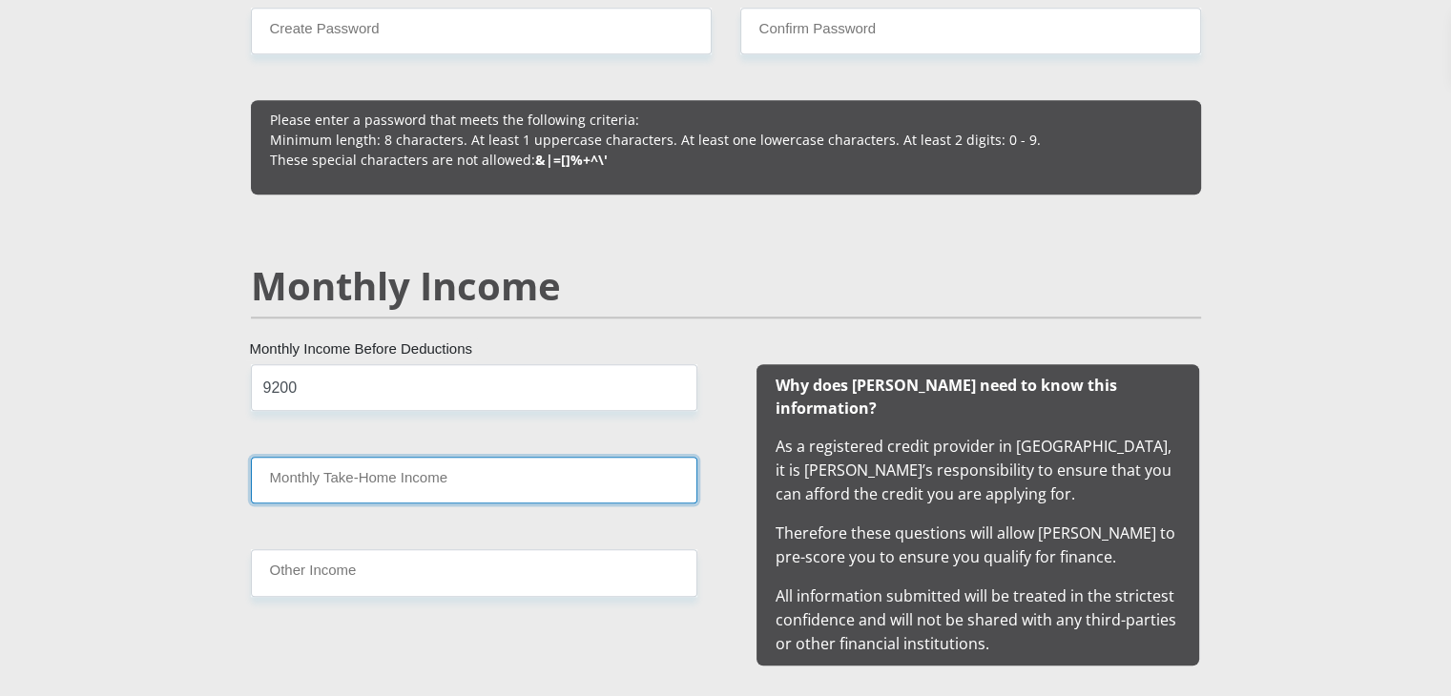
click at [573, 476] on input "Monthly Take-Home Income" at bounding box center [474, 480] width 446 height 47
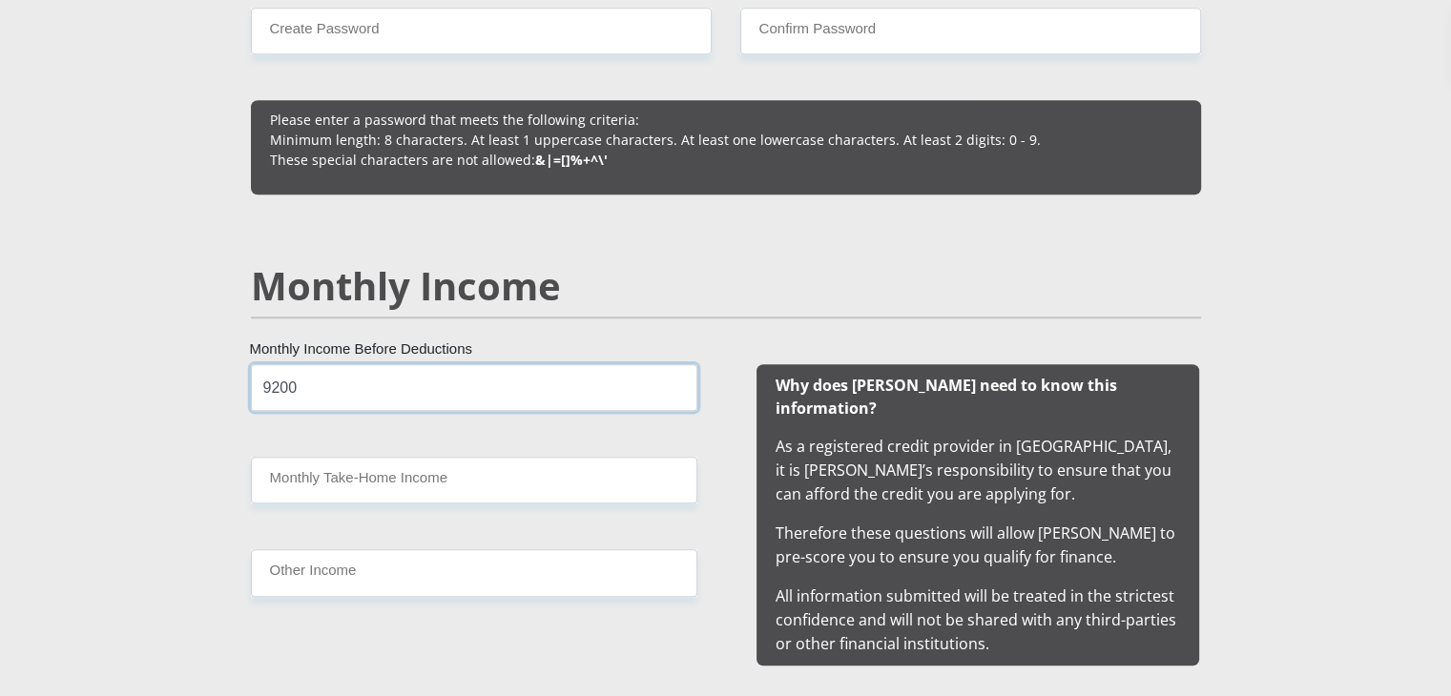
drag, startPoint x: 399, startPoint y: 389, endPoint x: 221, endPoint y: 359, distance: 180.1
type input "9800"
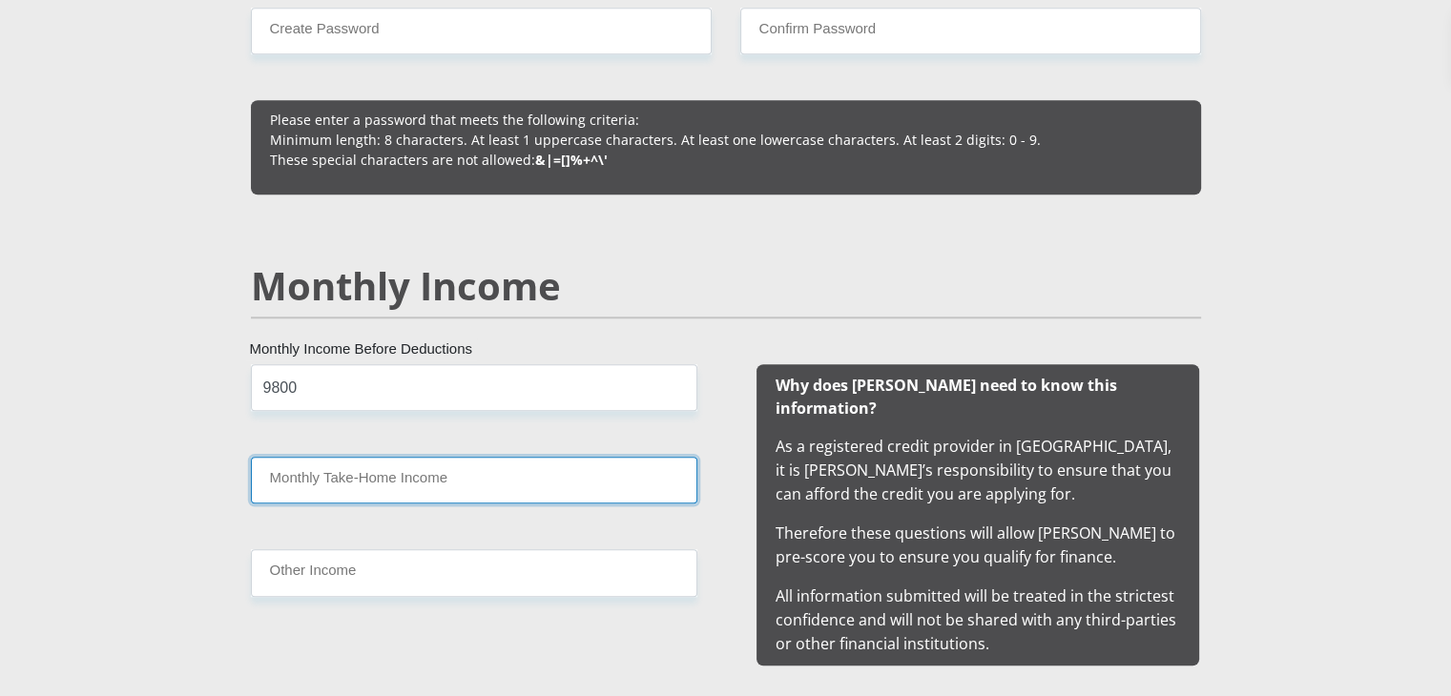
click at [346, 474] on input "Monthly Take-Home Income" at bounding box center [474, 480] width 446 height 47
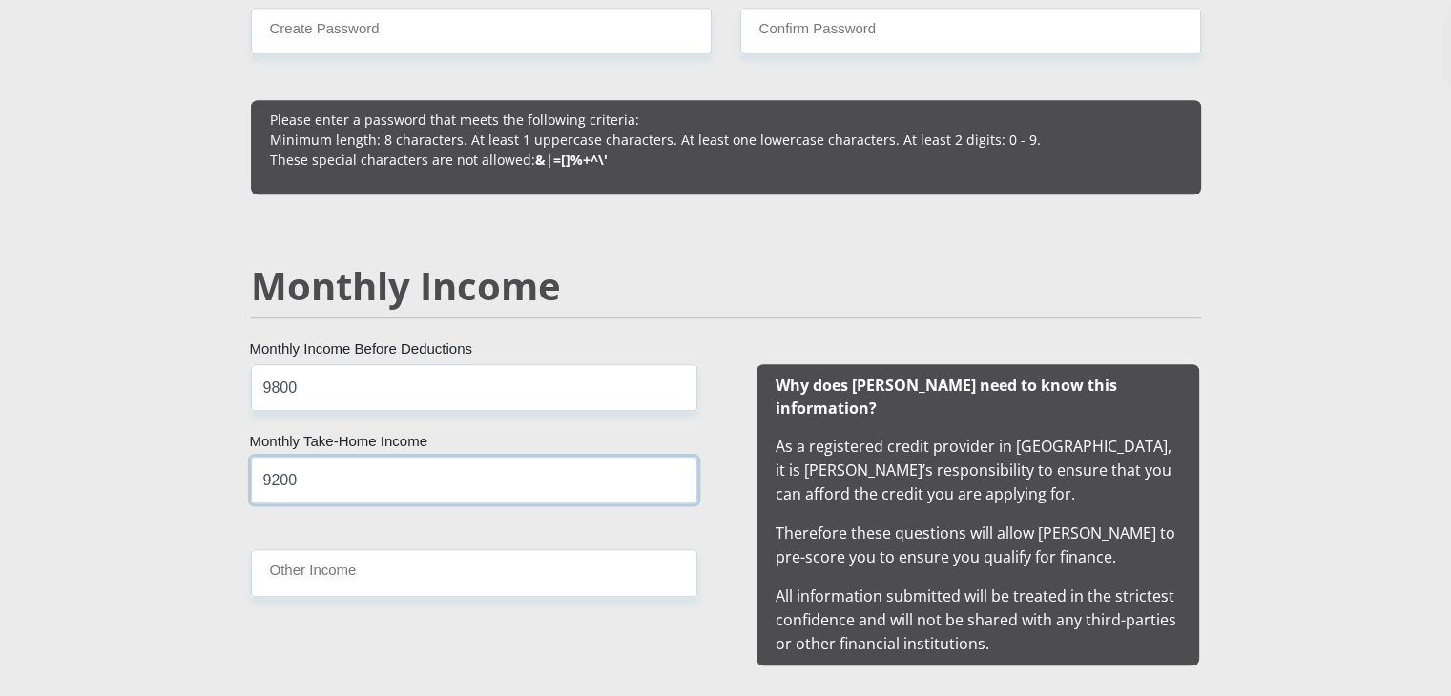
type input "9200"
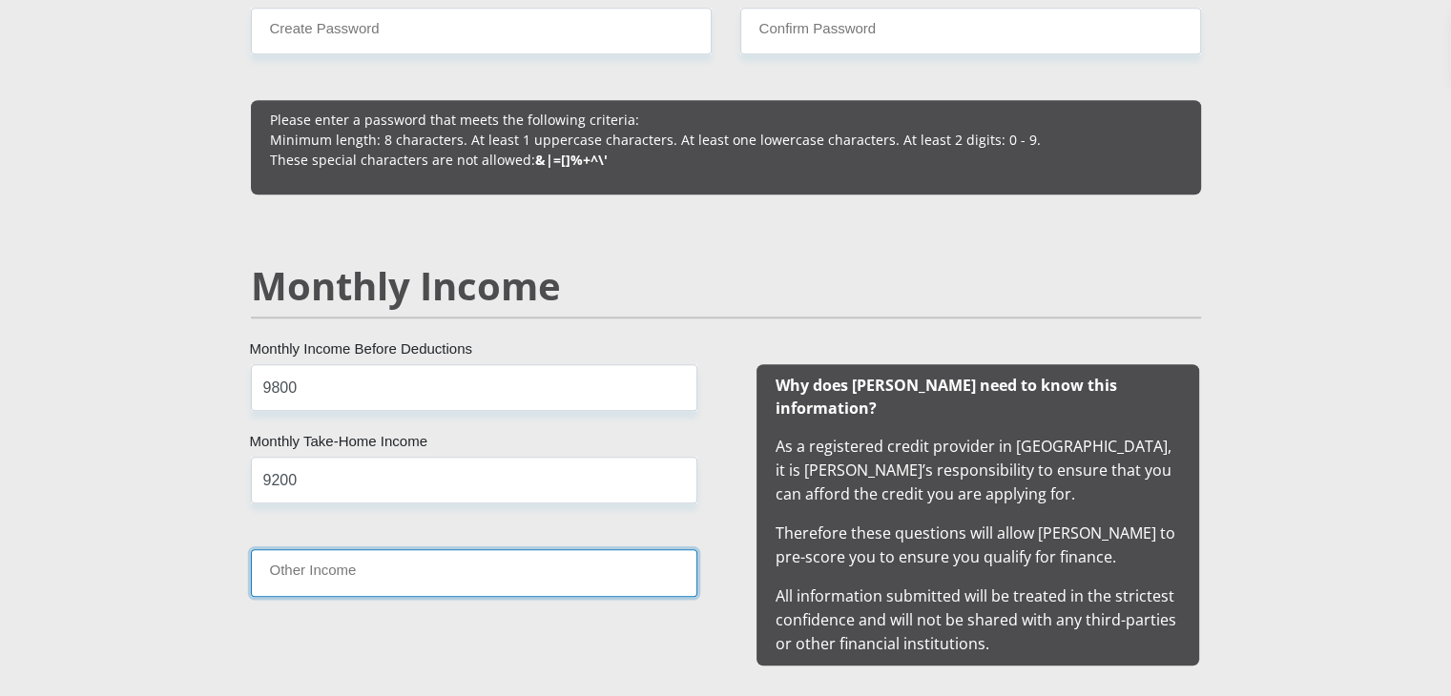
click at [363, 581] on input "Other Income" at bounding box center [474, 573] width 446 height 47
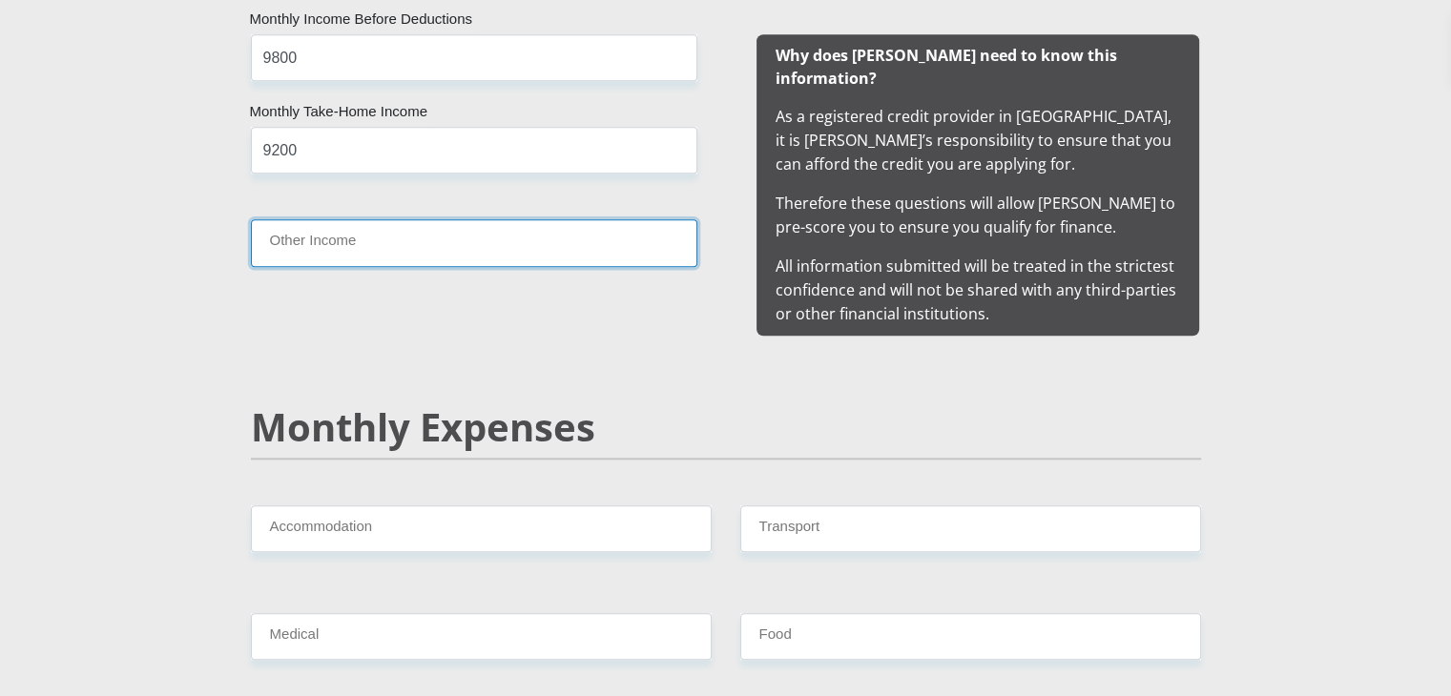
scroll to position [1923, 0]
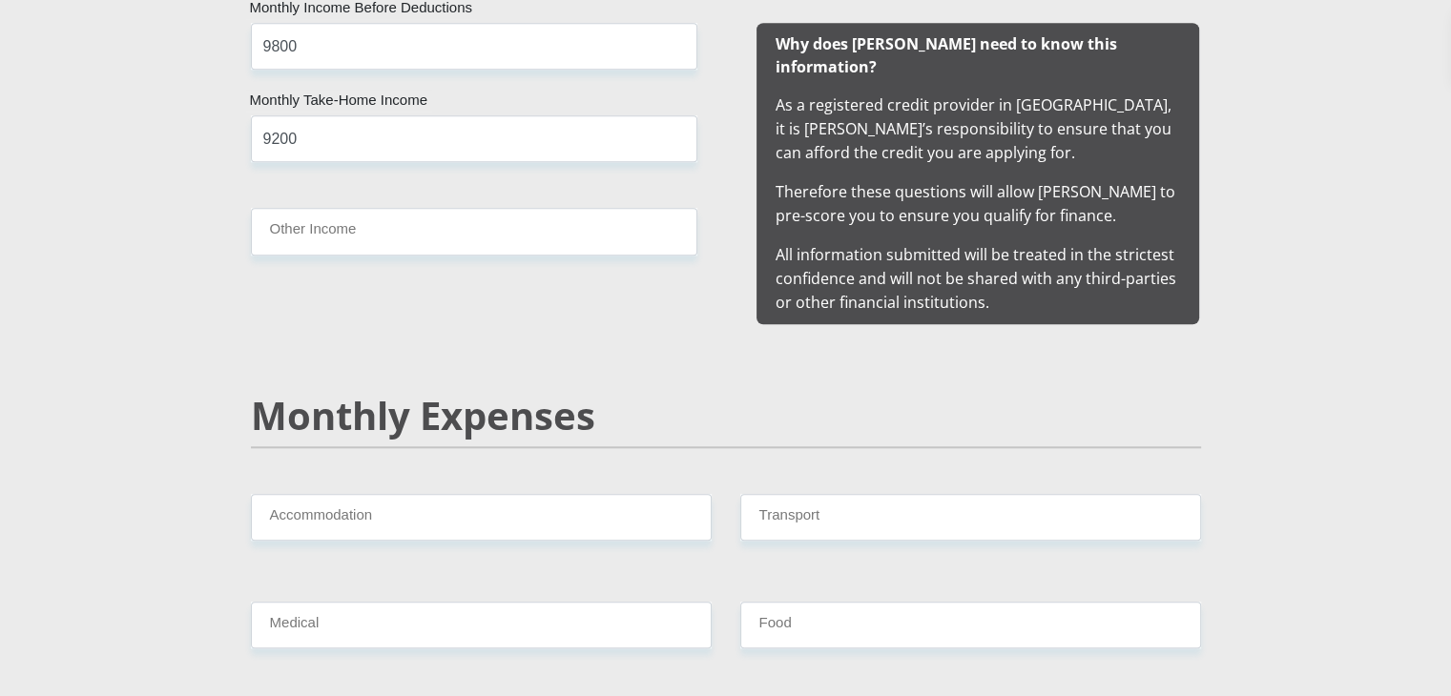
click at [457, 393] on h2 "Monthly Expenses" at bounding box center [726, 416] width 950 height 46
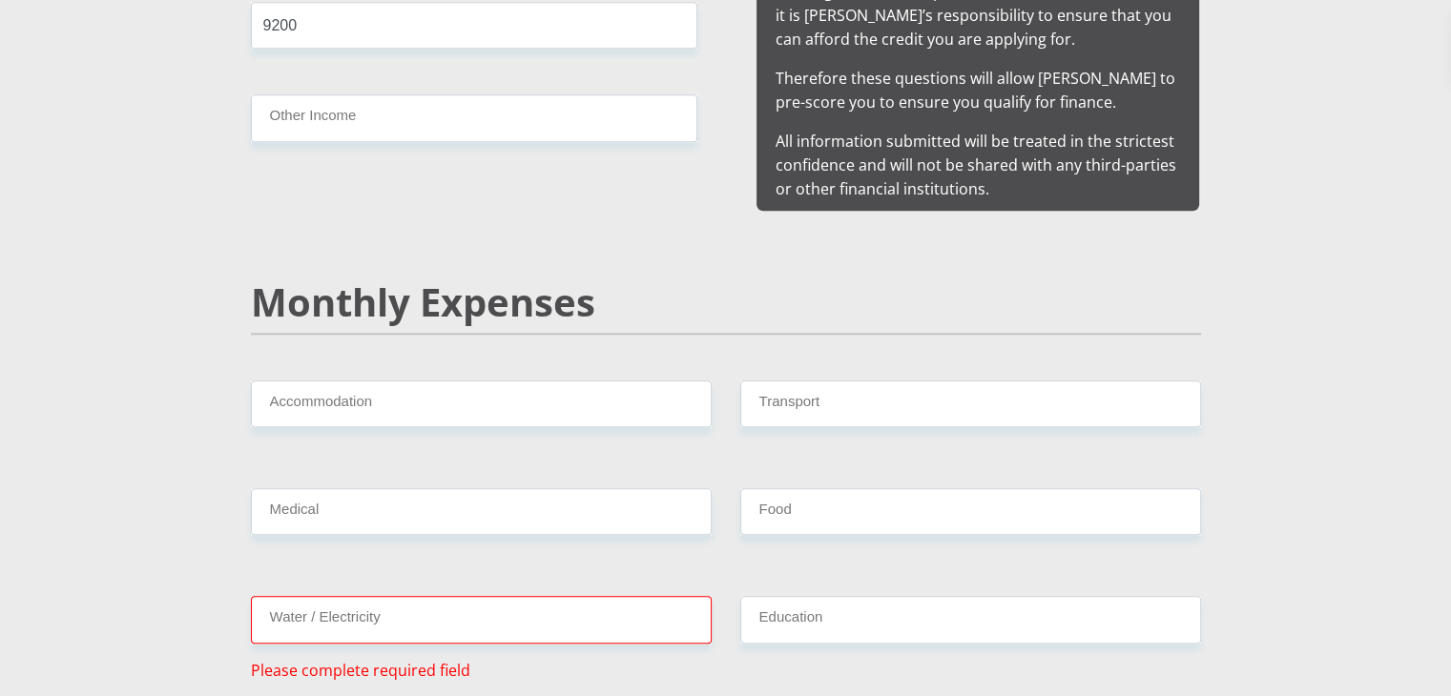
scroll to position [2068, 0]
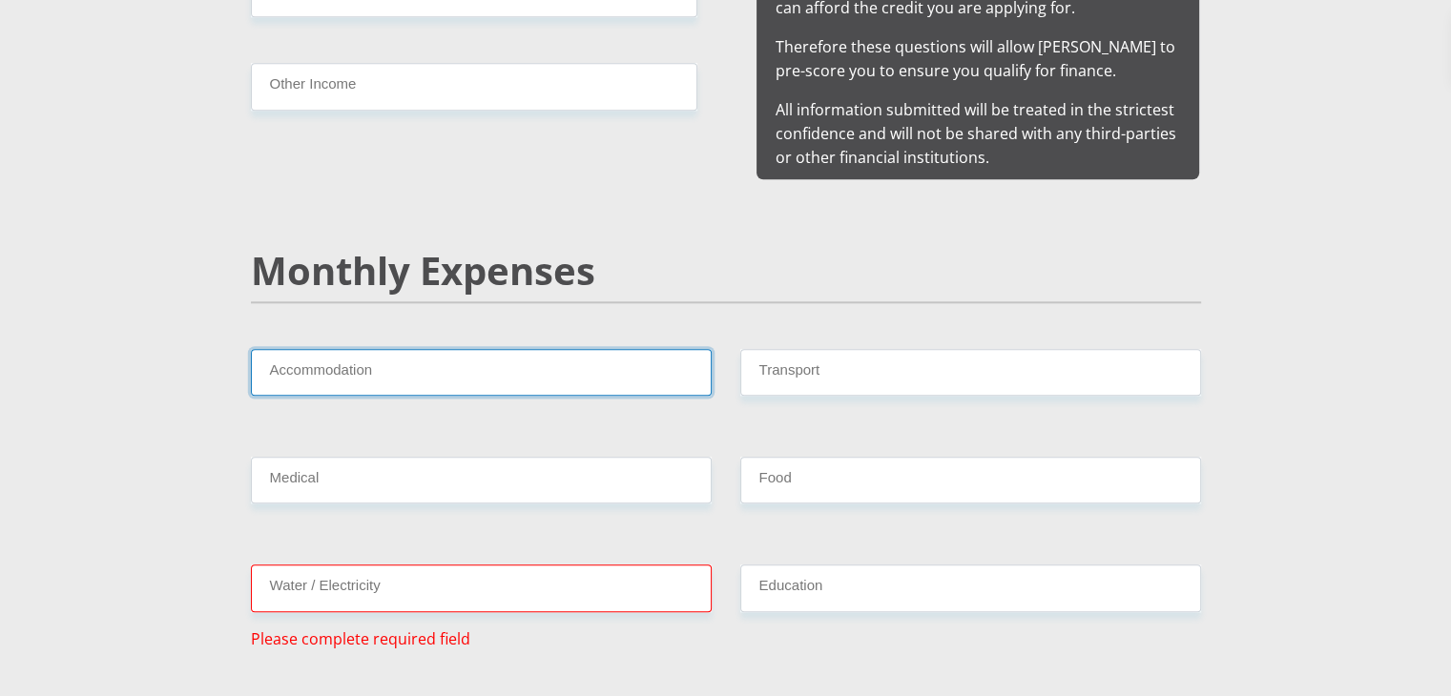
click at [420, 349] on input "Accommodation" at bounding box center [481, 372] width 461 height 47
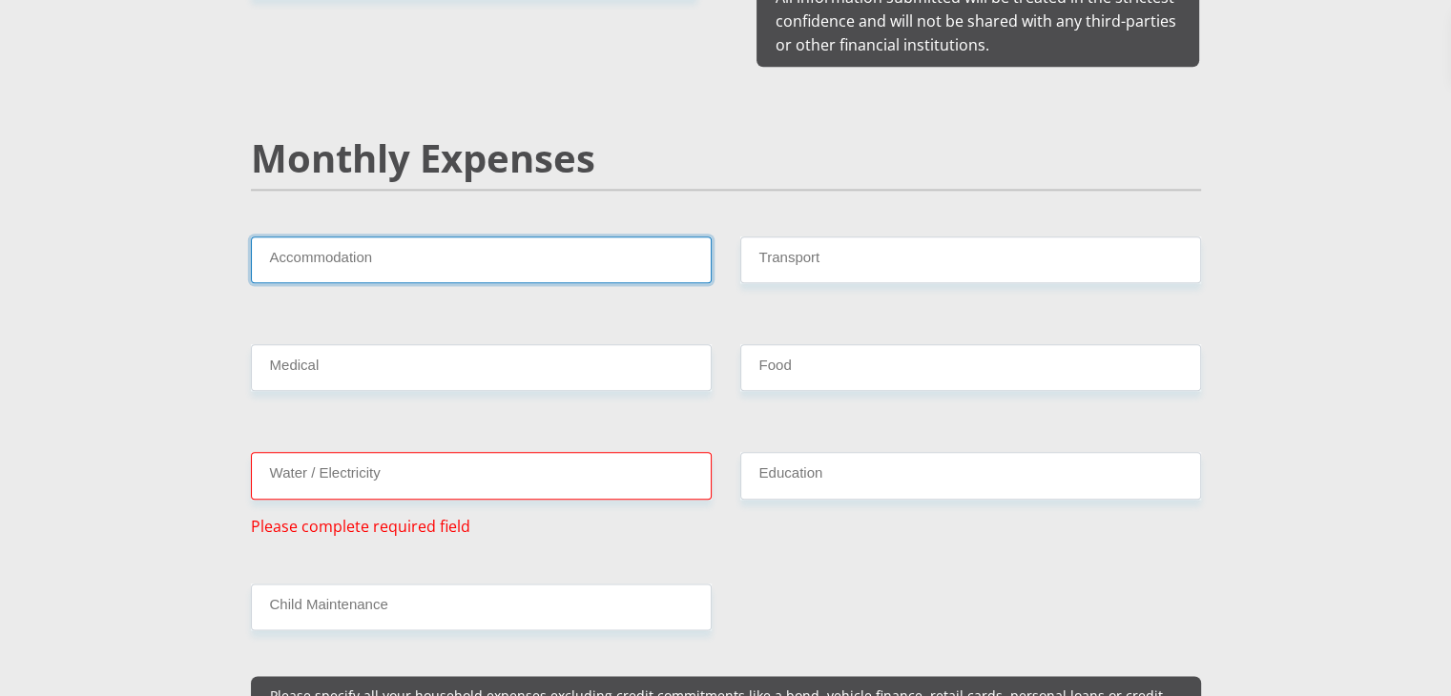
scroll to position [2182, 0]
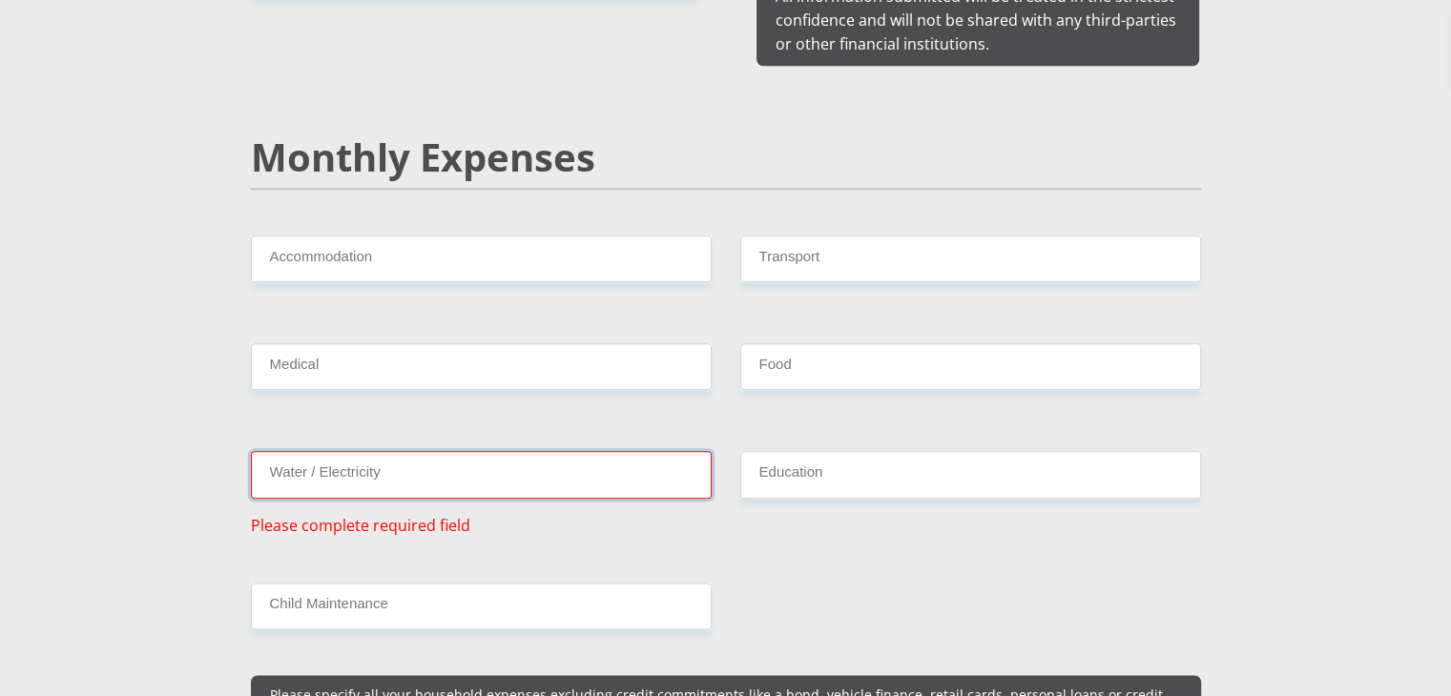
click at [462, 451] on input "Water / Electricity" at bounding box center [481, 474] width 461 height 47
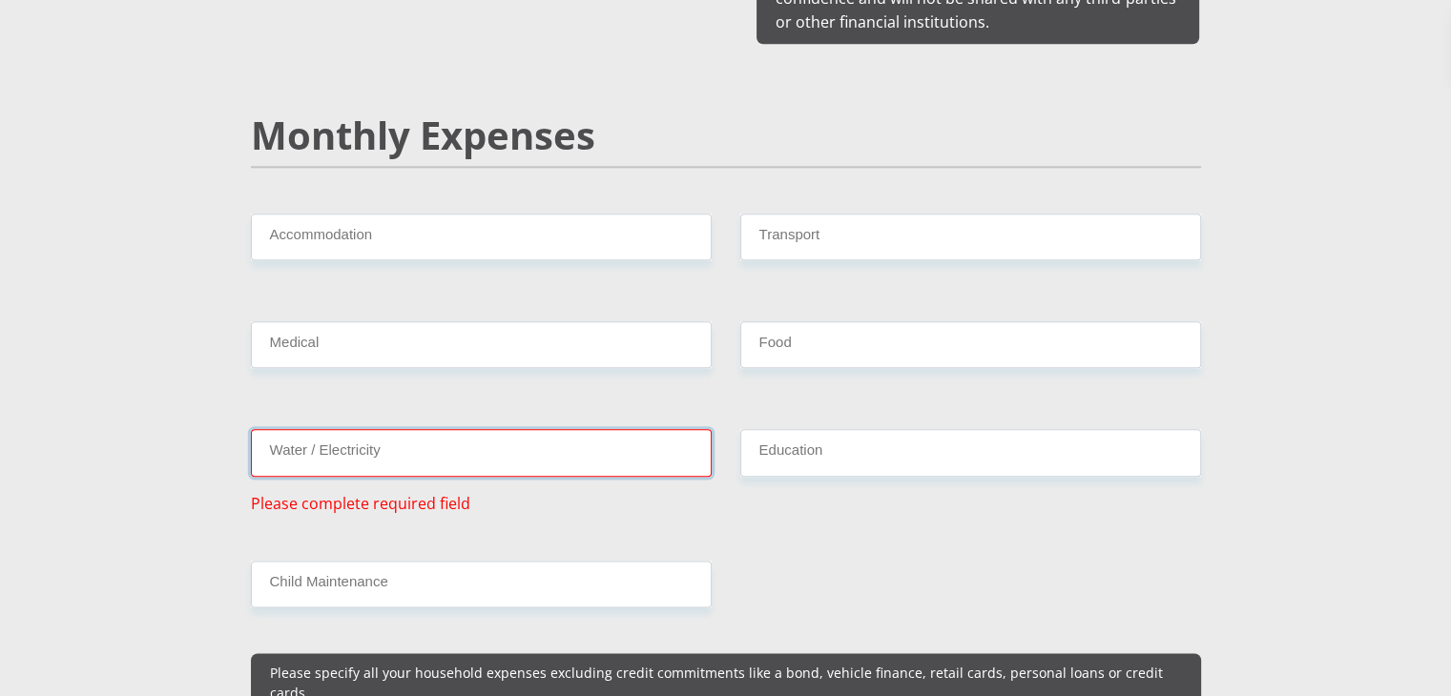
scroll to position [2205, 0]
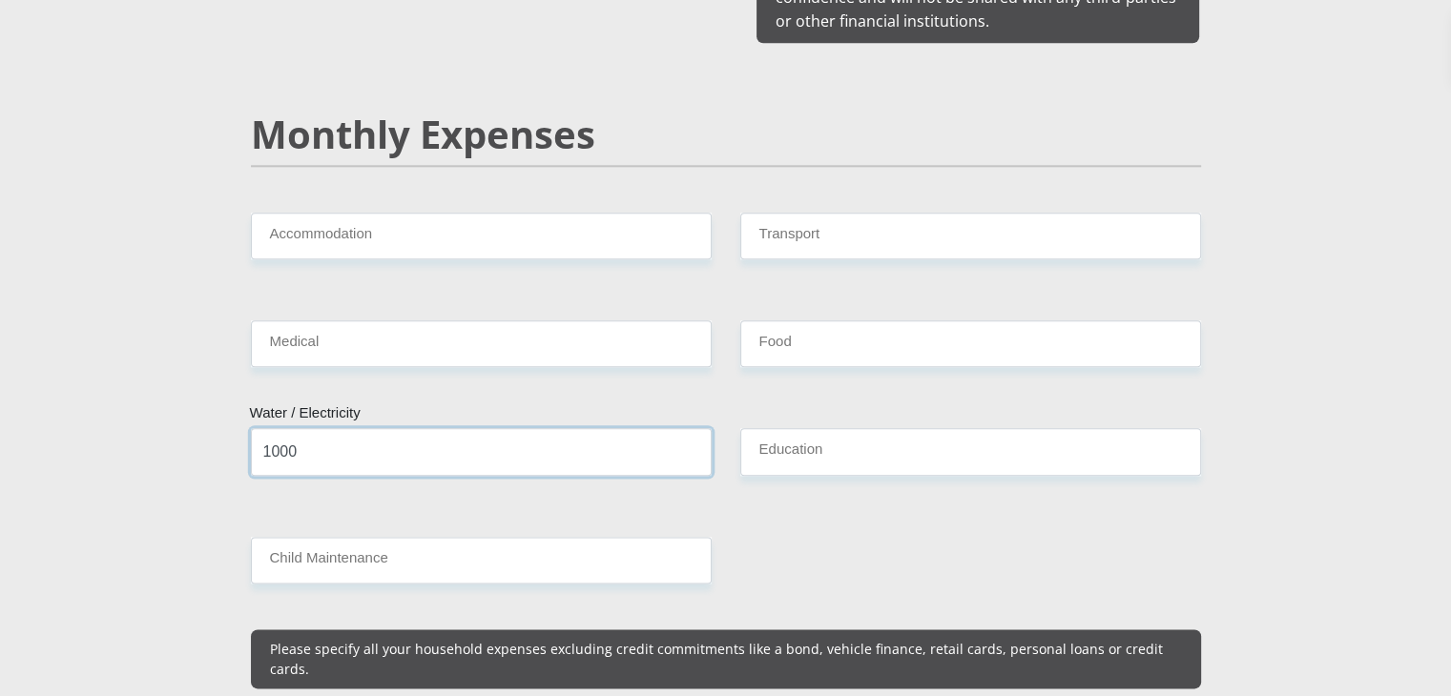
type input "1000"
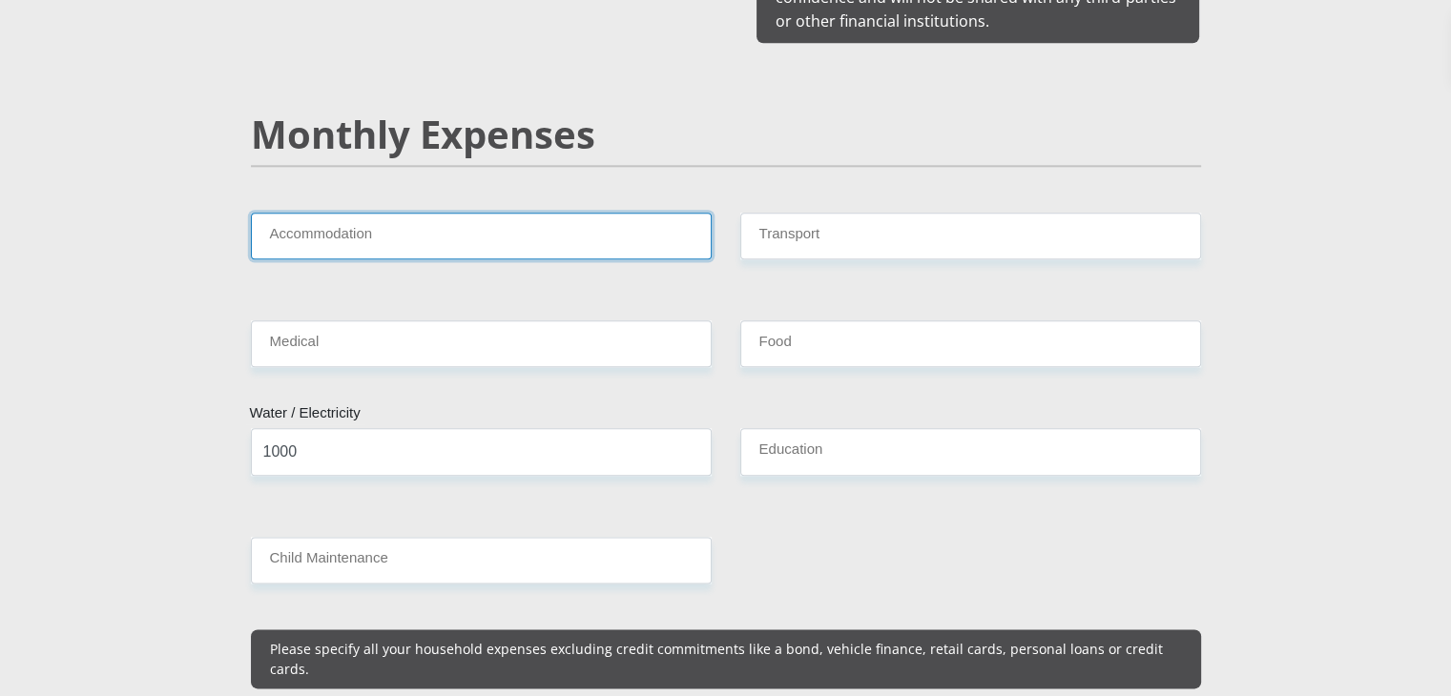
click at [451, 220] on input "Accommodation" at bounding box center [481, 236] width 461 height 47
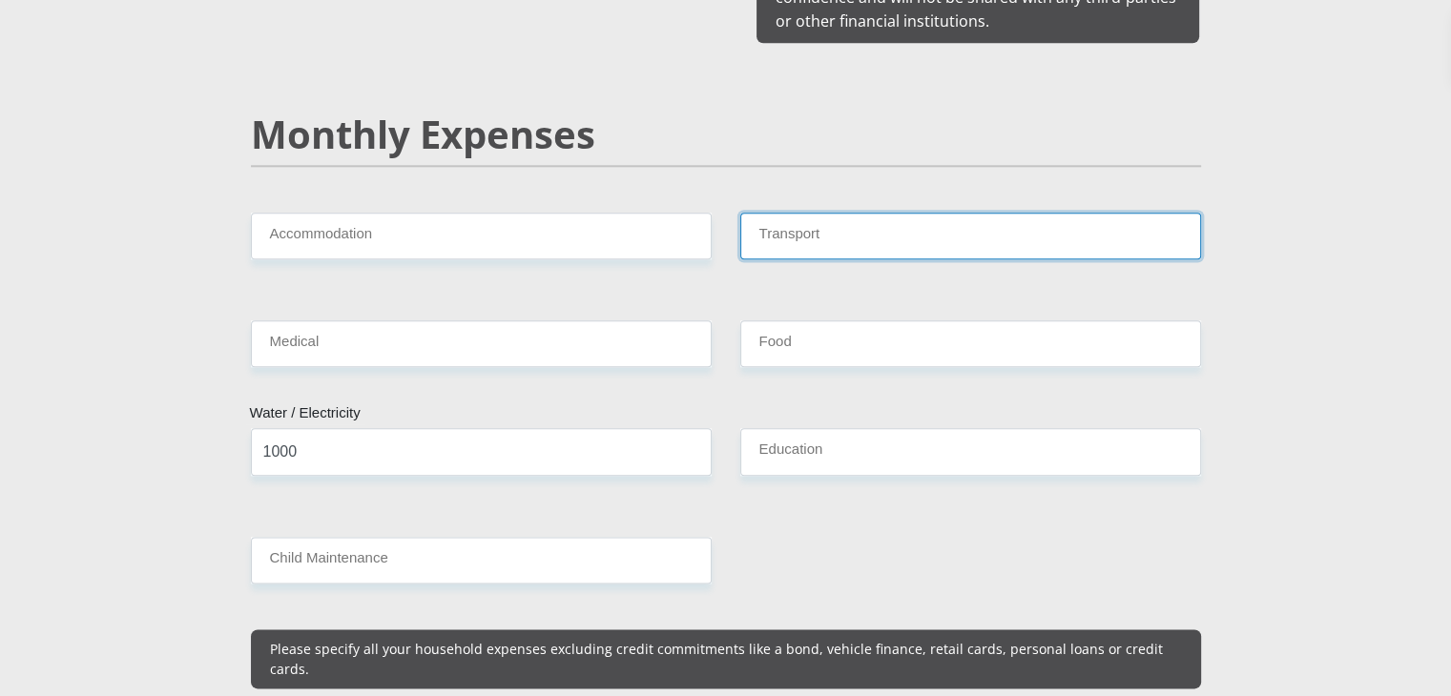
click at [819, 213] on input "Transport" at bounding box center [970, 236] width 461 height 47
type input "950"
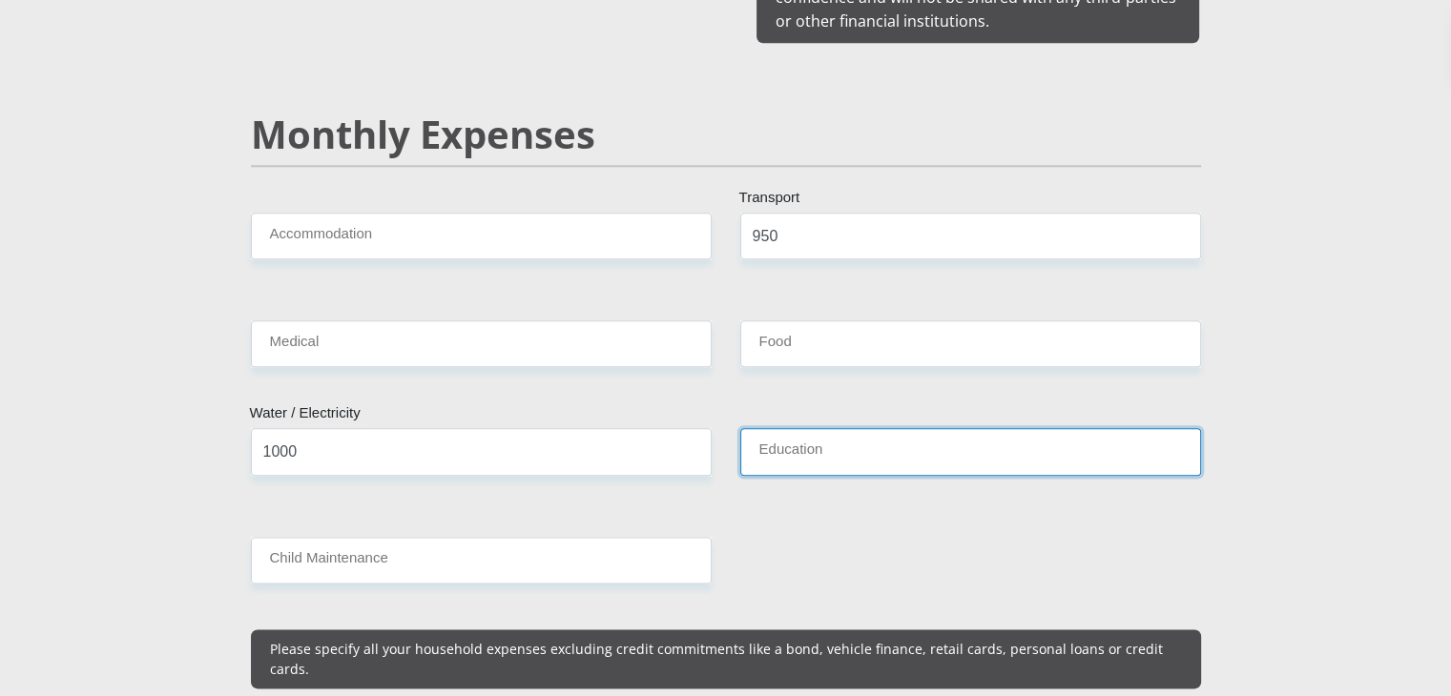
click at [847, 430] on input "Education" at bounding box center [970, 451] width 461 height 47
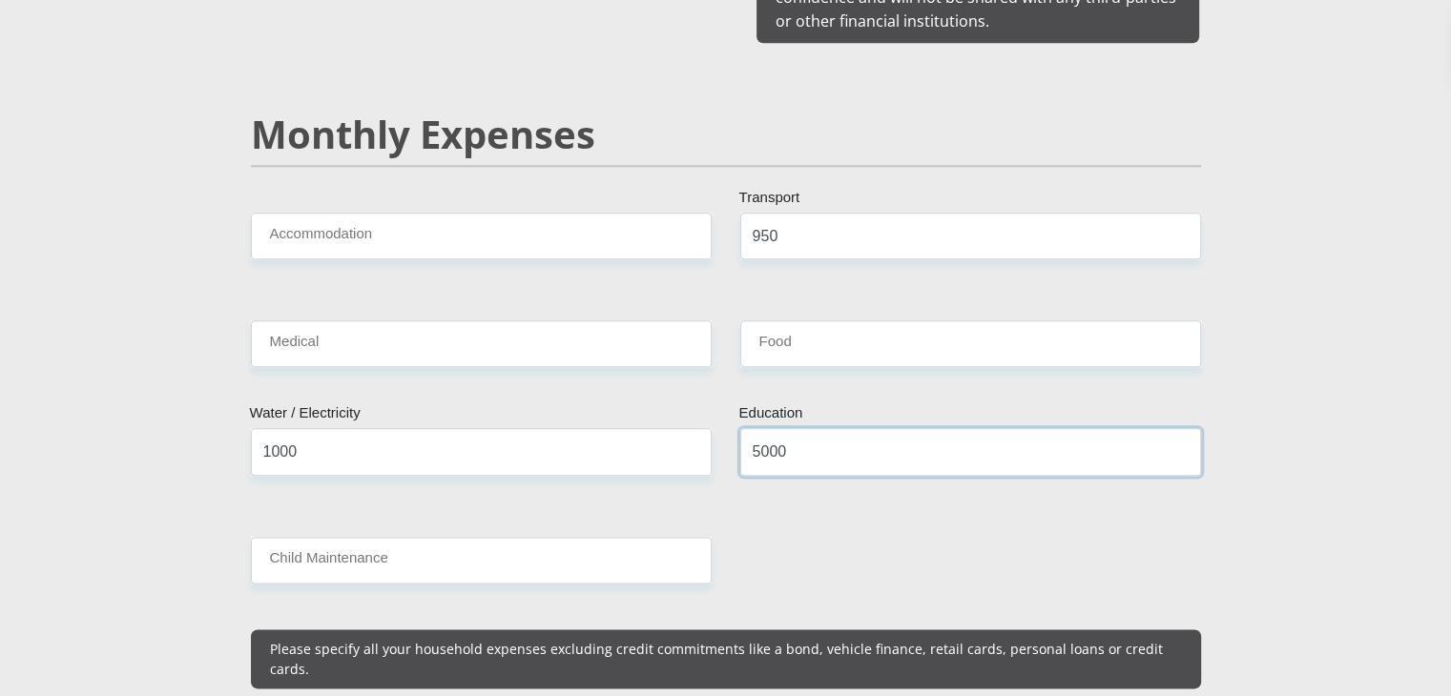
type input "5000"
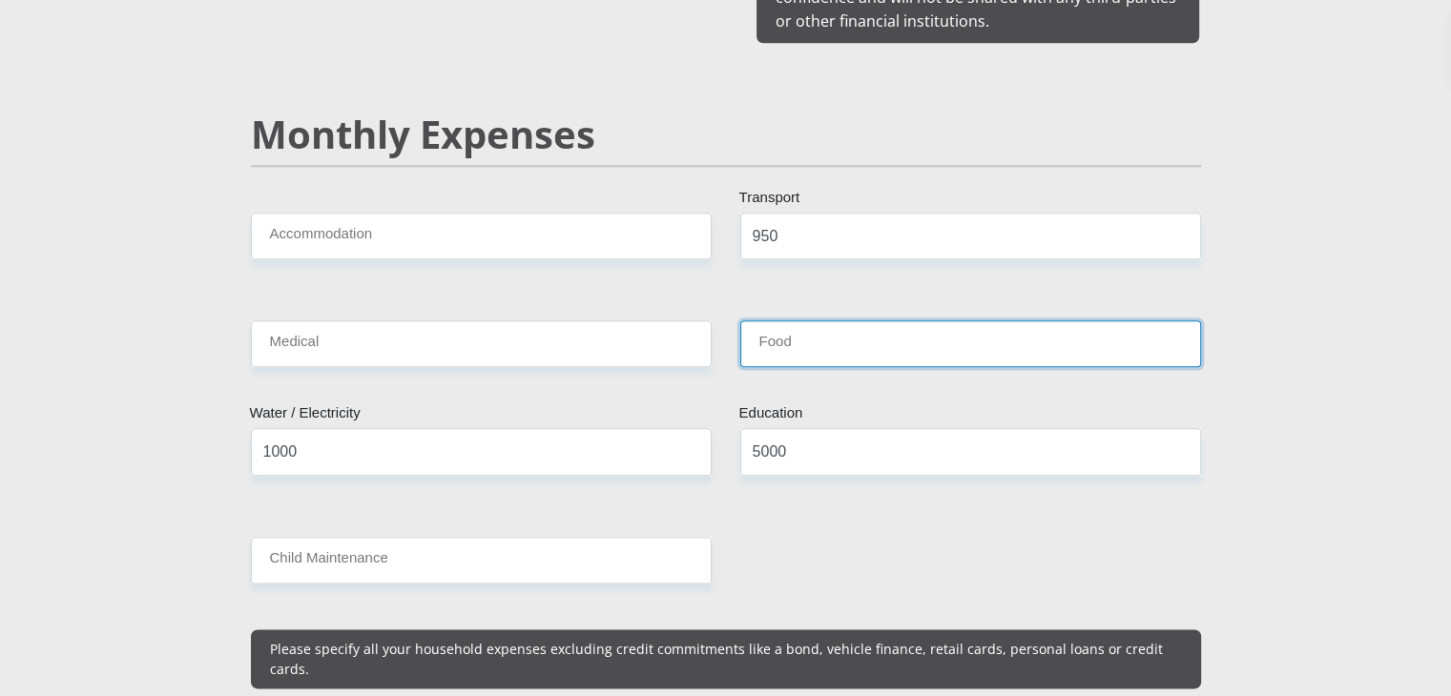
click at [907, 328] on input "Food" at bounding box center [970, 344] width 461 height 47
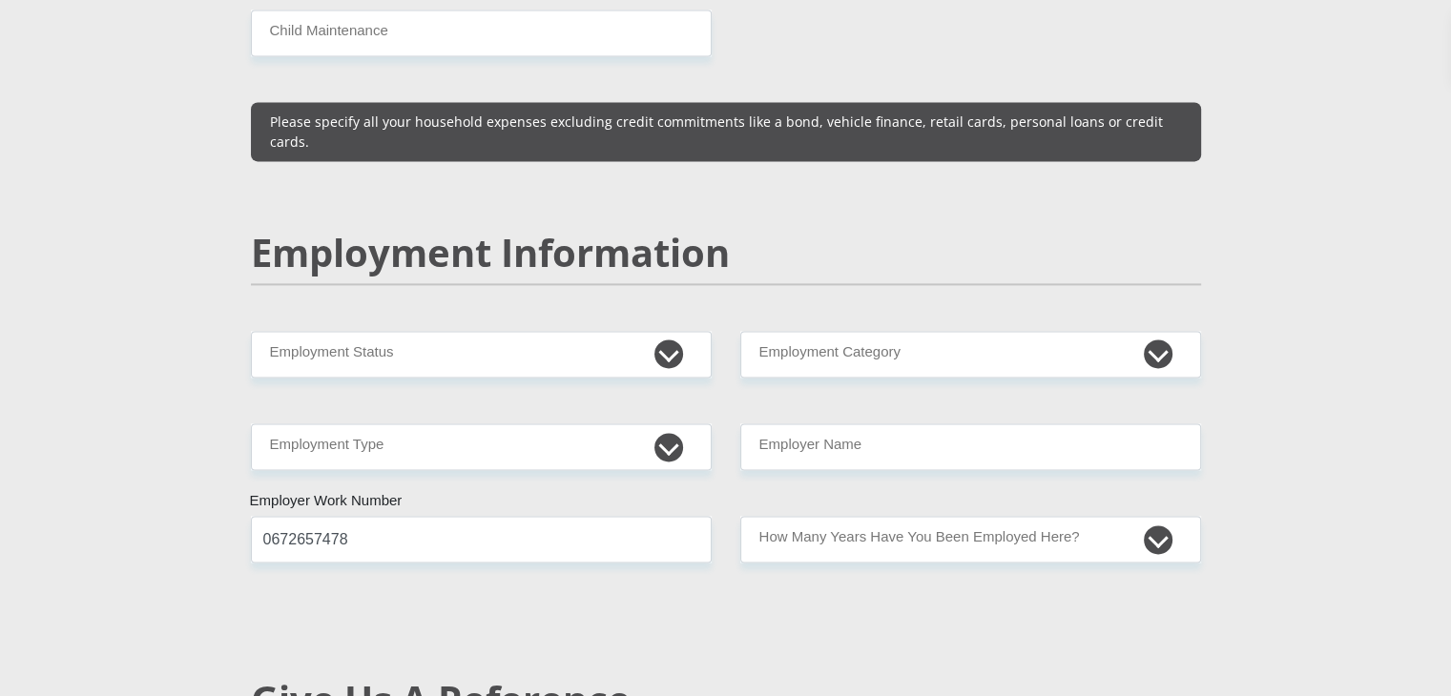
scroll to position [2739, 0]
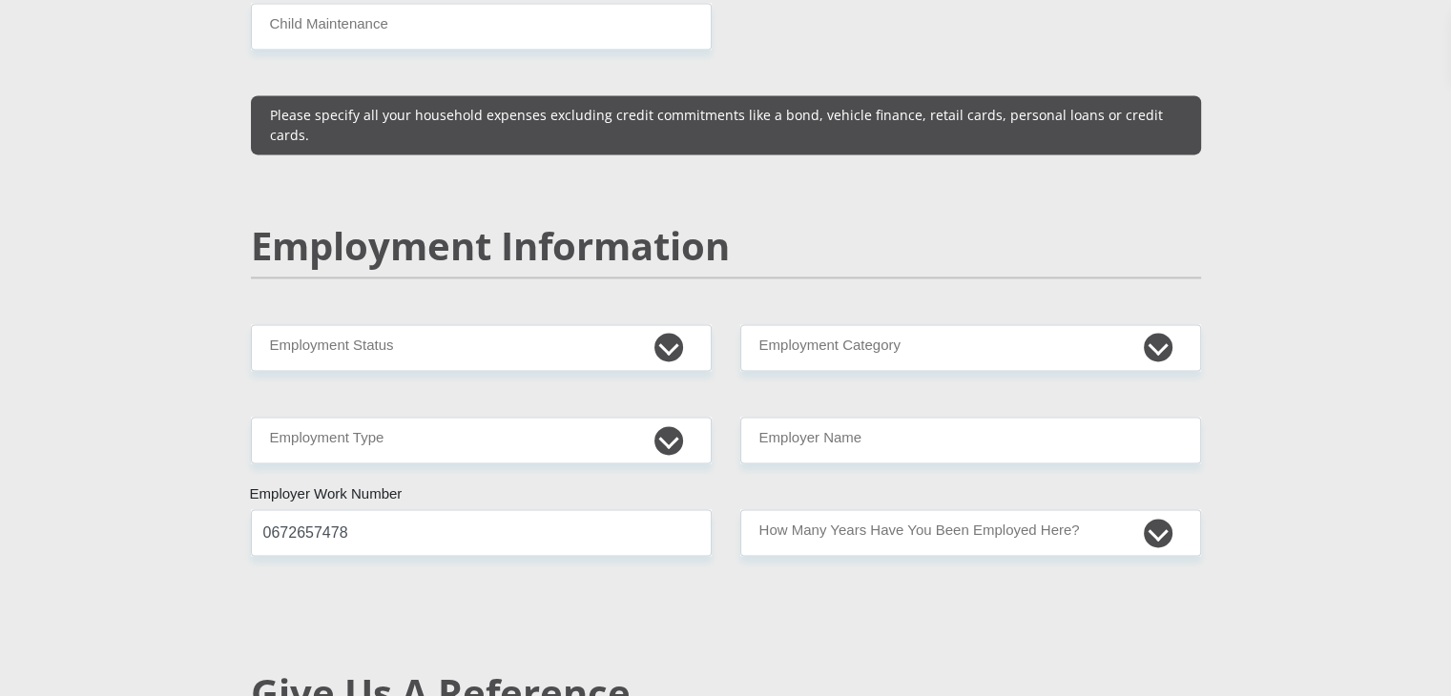
type input "500"
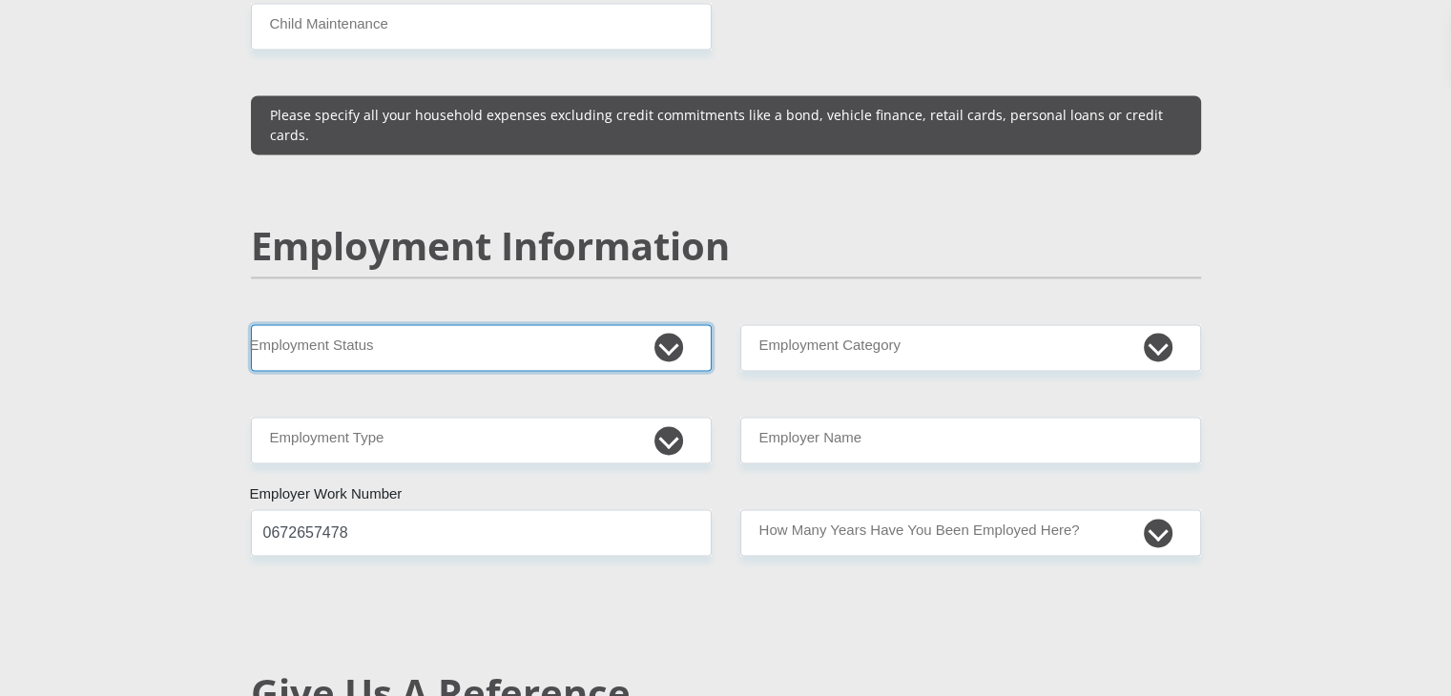
click at [614, 324] on select "Permanent/Full-time Part-time/Casual [DEMOGRAPHIC_DATA] Worker Self-Employed Ho…" at bounding box center [481, 347] width 461 height 47
select select "1"
click at [251, 324] on select "Permanent/Full-time Part-time/Casual [DEMOGRAPHIC_DATA] Worker Self-Employed Ho…" at bounding box center [481, 347] width 461 height 47
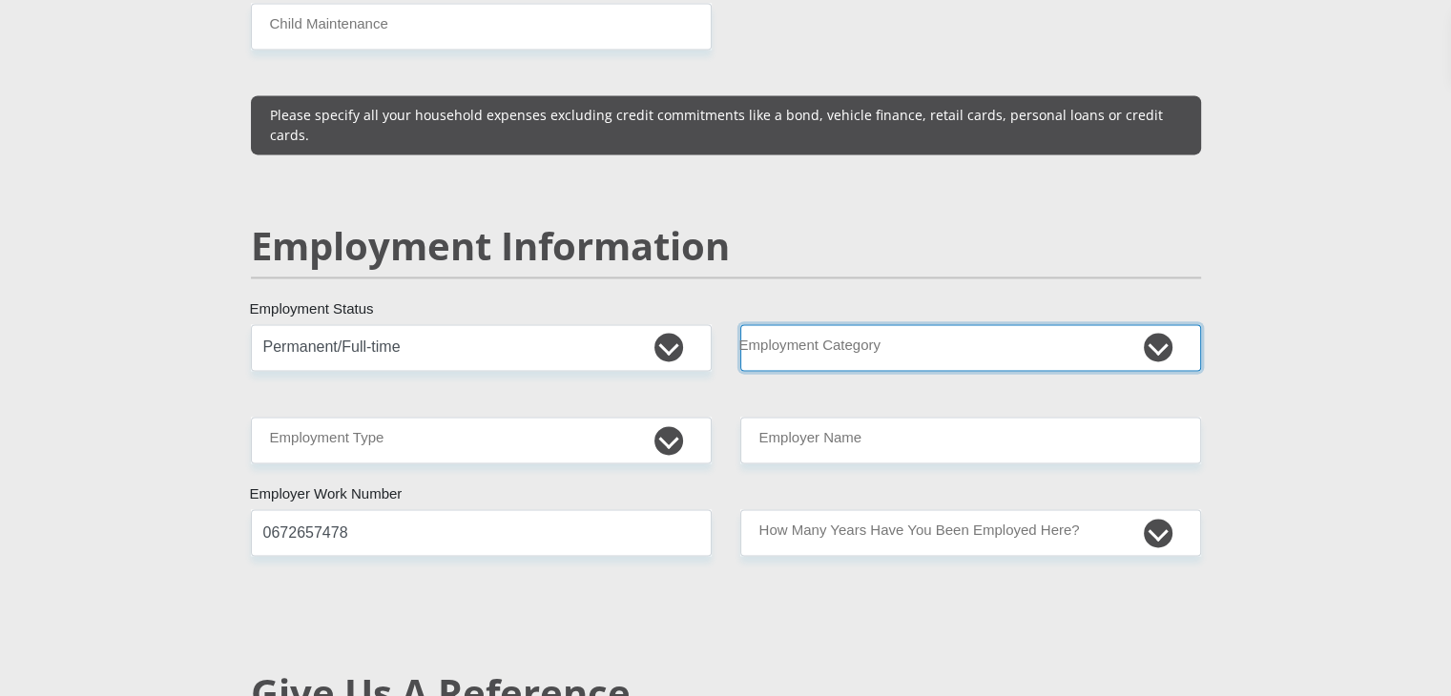
click at [857, 324] on select "AGRICULTURE ALCOHOL & TOBACCO CONSTRUCTION MATERIALS METALLURGY EQUIPMENT FOR R…" at bounding box center [970, 347] width 461 height 47
select select "17"
click at [740, 324] on select "AGRICULTURE ALCOHOL & TOBACCO CONSTRUCTION MATERIALS METALLURGY EQUIPMENT FOR R…" at bounding box center [970, 347] width 461 height 47
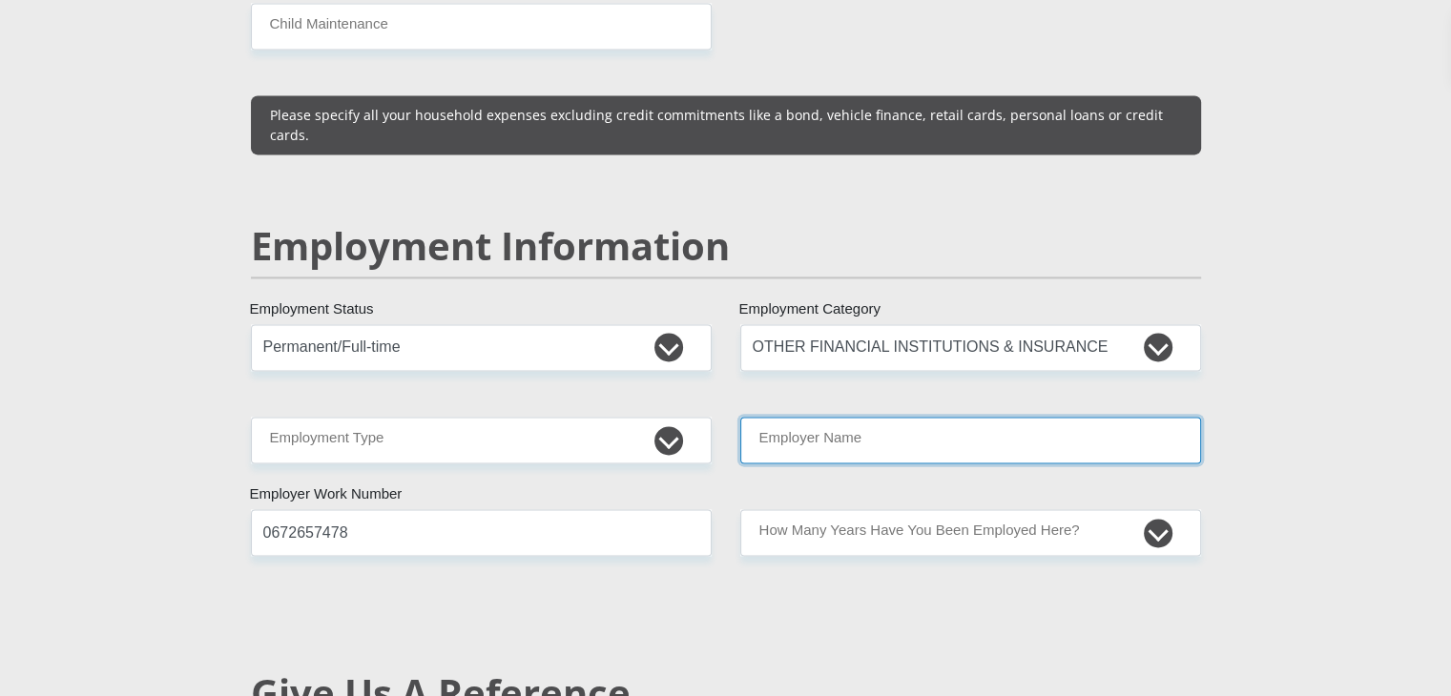
click at [866, 417] on input "Employer Name" at bounding box center [970, 440] width 461 height 47
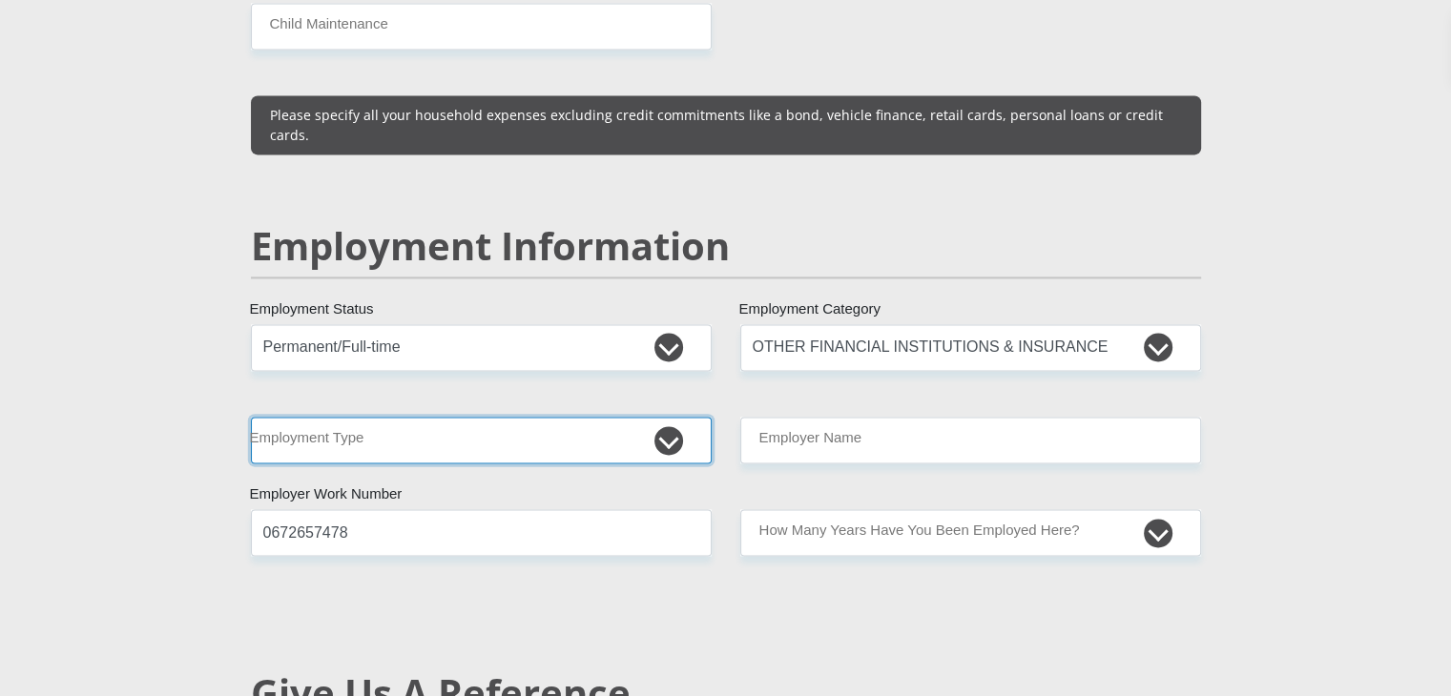
click at [648, 417] on select "College/Lecturer Craft Seller Creative Driver Executive Farmer Forces - Non Com…" at bounding box center [481, 440] width 461 height 47
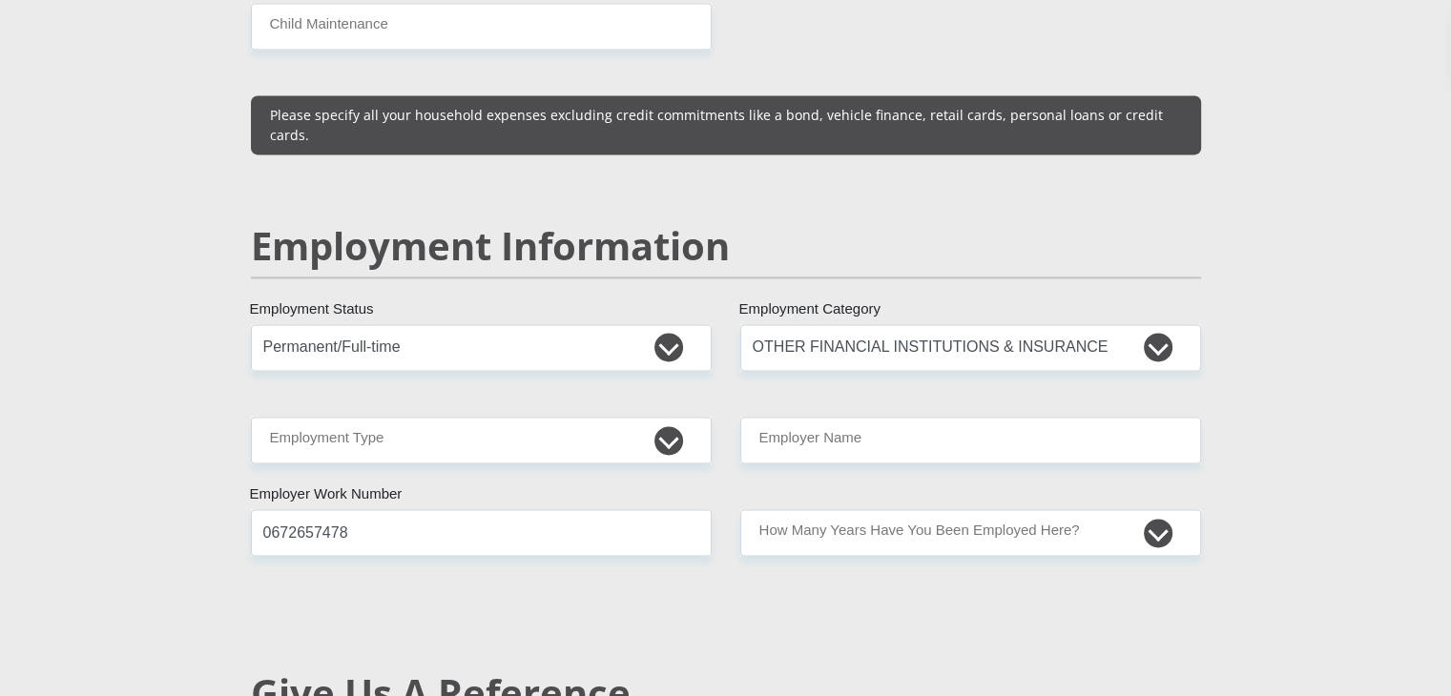
click at [221, 309] on div "Personal Details Mr Ms Mrs Dr [PERSON_NAME] Title Jaydon First Name [PERSON_NAM…" at bounding box center [726, 318] width 1088 height 5763
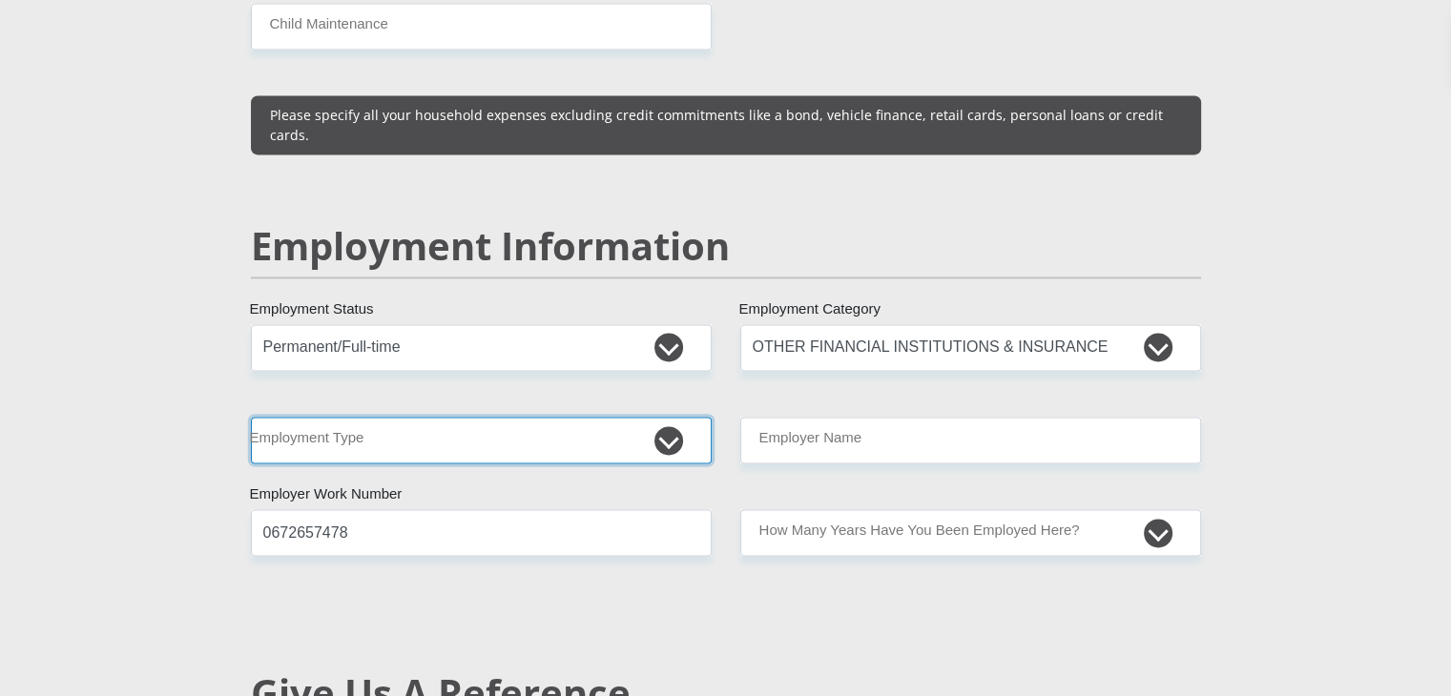
click at [422, 417] on select "College/Lecturer Craft Seller Creative Driver Executive Farmer Forces - Non Com…" at bounding box center [481, 440] width 461 height 47
select select "Office Staff/Clerk"
click at [251, 417] on select "College/Lecturer Craft Seller Creative Driver Executive Farmer Forces - Non Com…" at bounding box center [481, 440] width 461 height 47
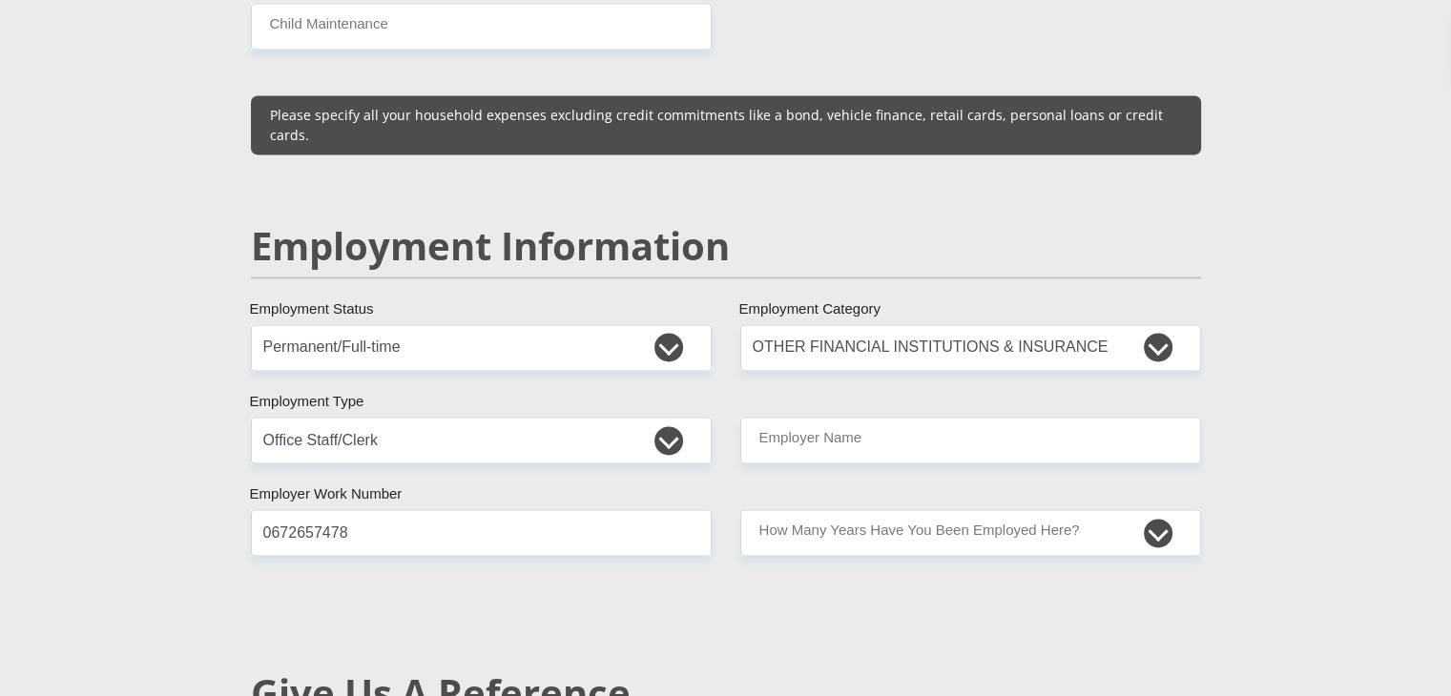
click at [399, 105] on p "Please specify all your household expenses excluding credit commitments like a …" at bounding box center [726, 125] width 912 height 40
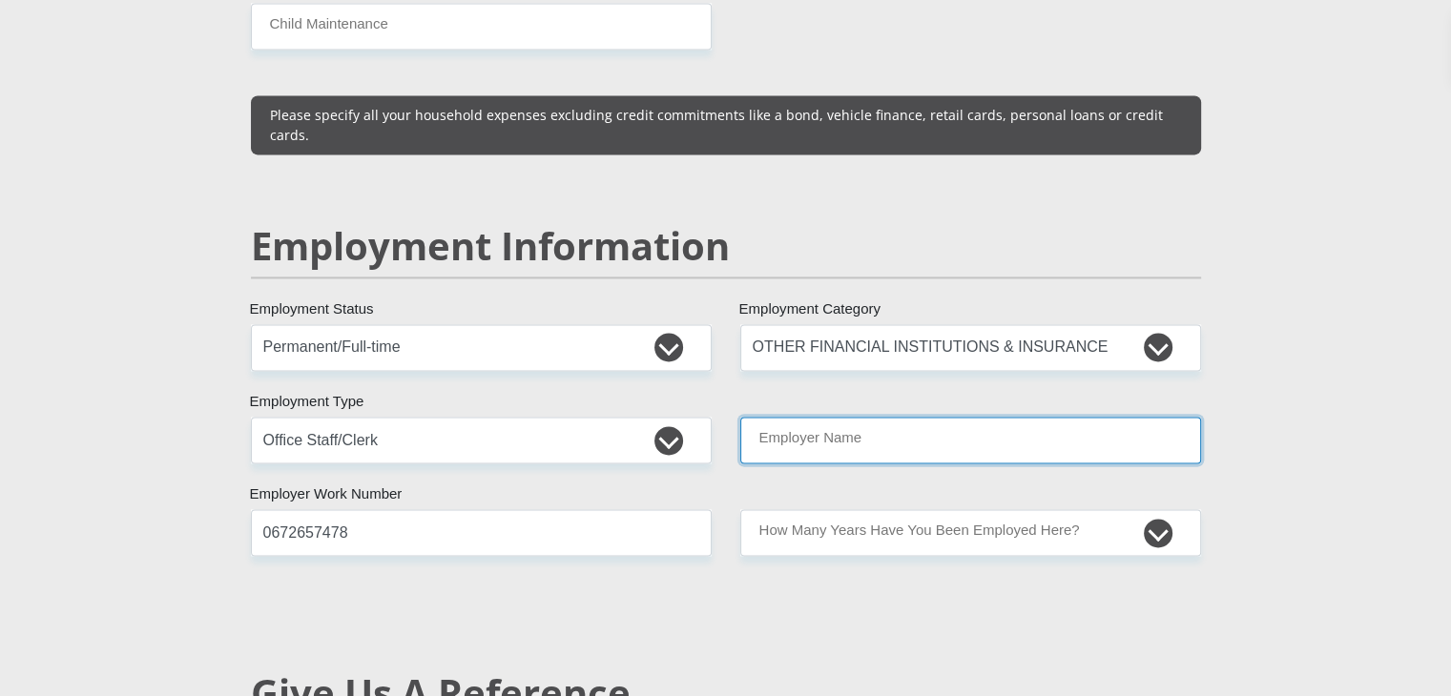
click at [848, 417] on input "Employer Name" at bounding box center [970, 440] width 461 height 47
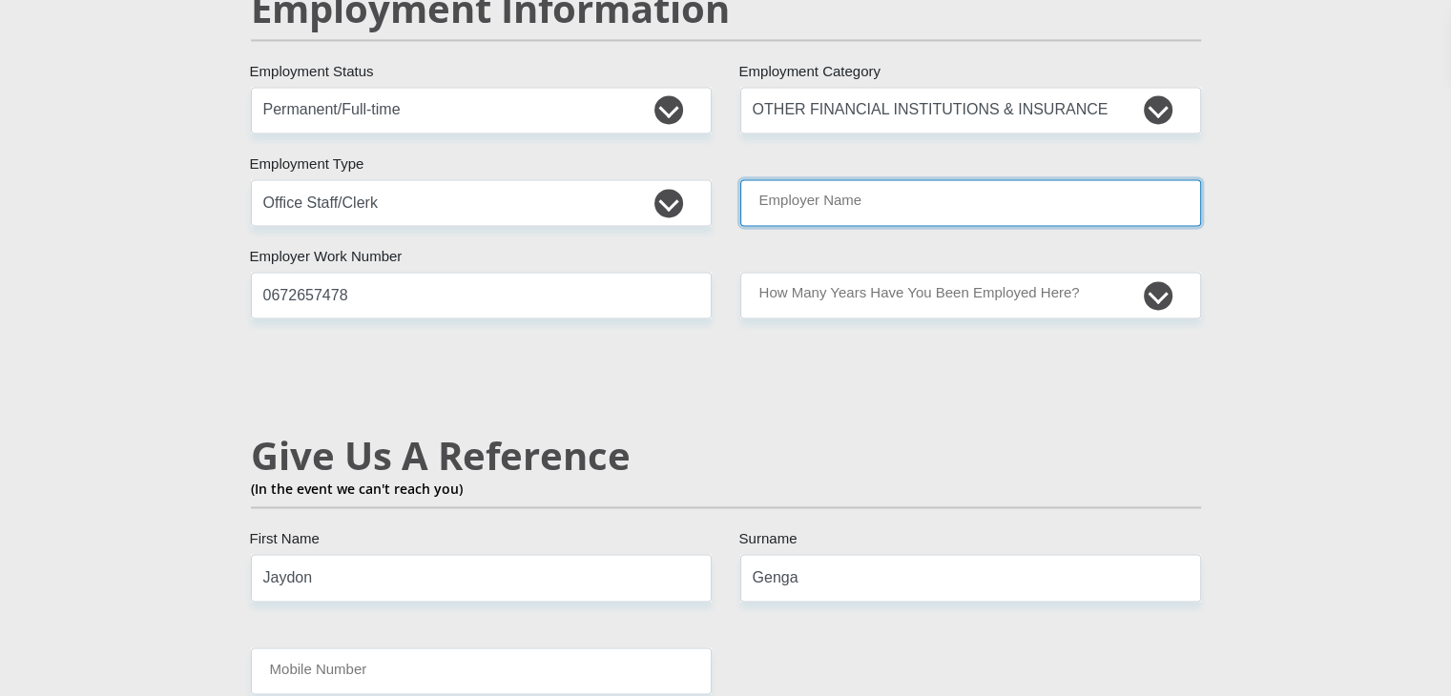
scroll to position [2980, 0]
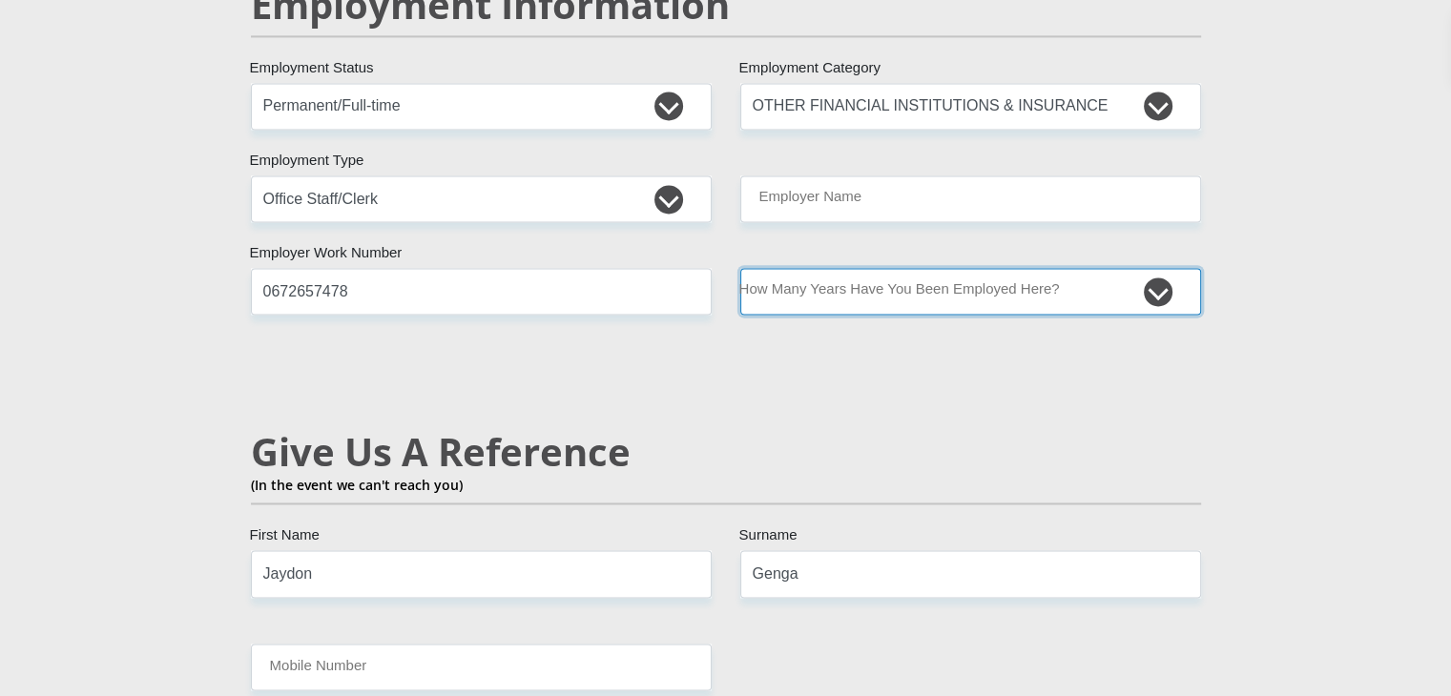
click at [876, 268] on select "less than 1 year 1-3 years 3-5 years 5+ years" at bounding box center [970, 291] width 461 height 47
select select "6"
click at [740, 268] on select "less than 1 year 1-3 years 3-5 years 5+ years" at bounding box center [970, 291] width 461 height 47
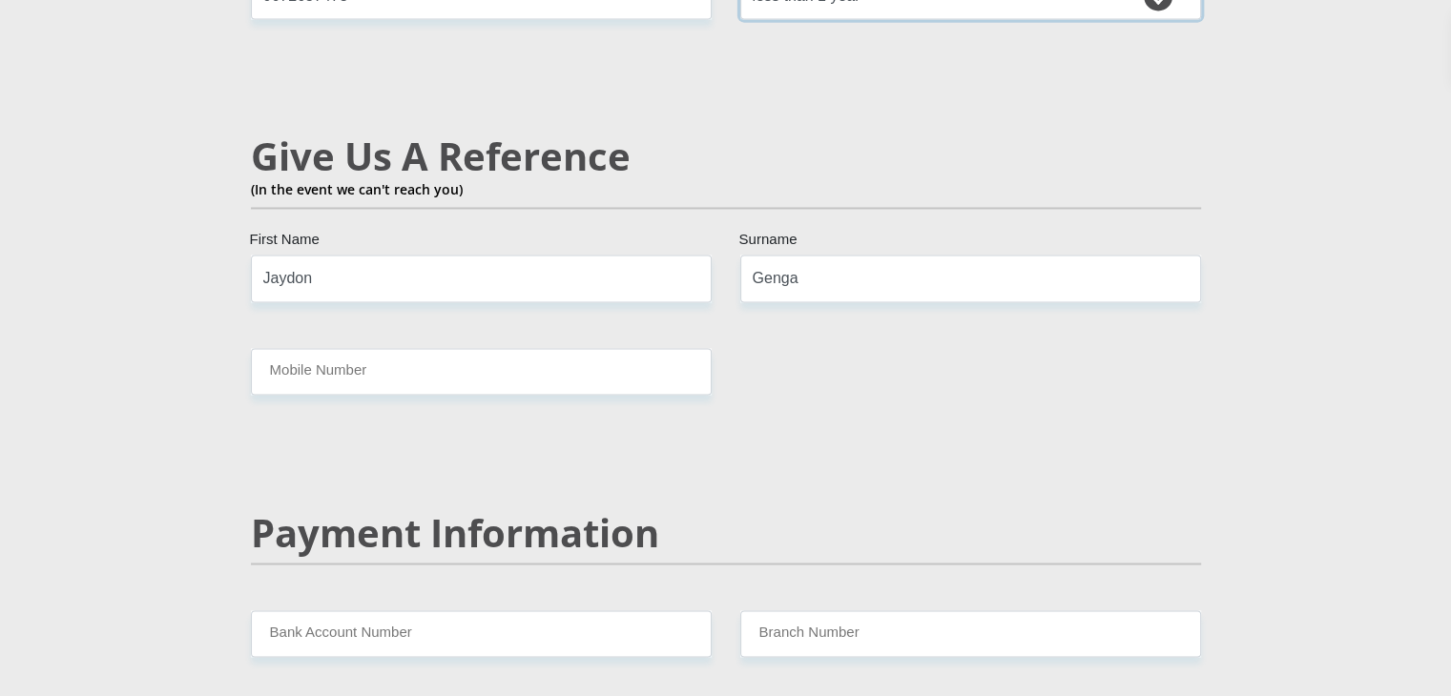
scroll to position [3278, 0]
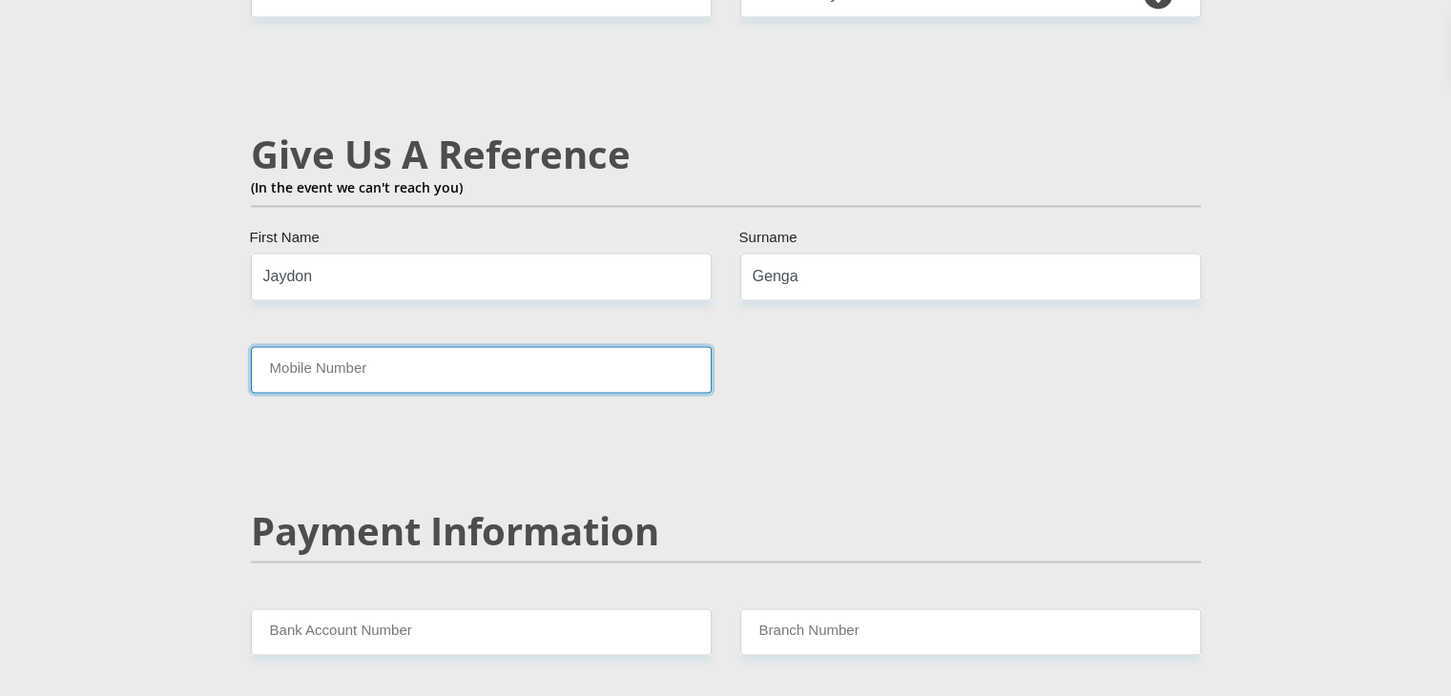
click at [588, 346] on input "Mobile Number" at bounding box center [481, 369] width 461 height 47
type input "0672657478"
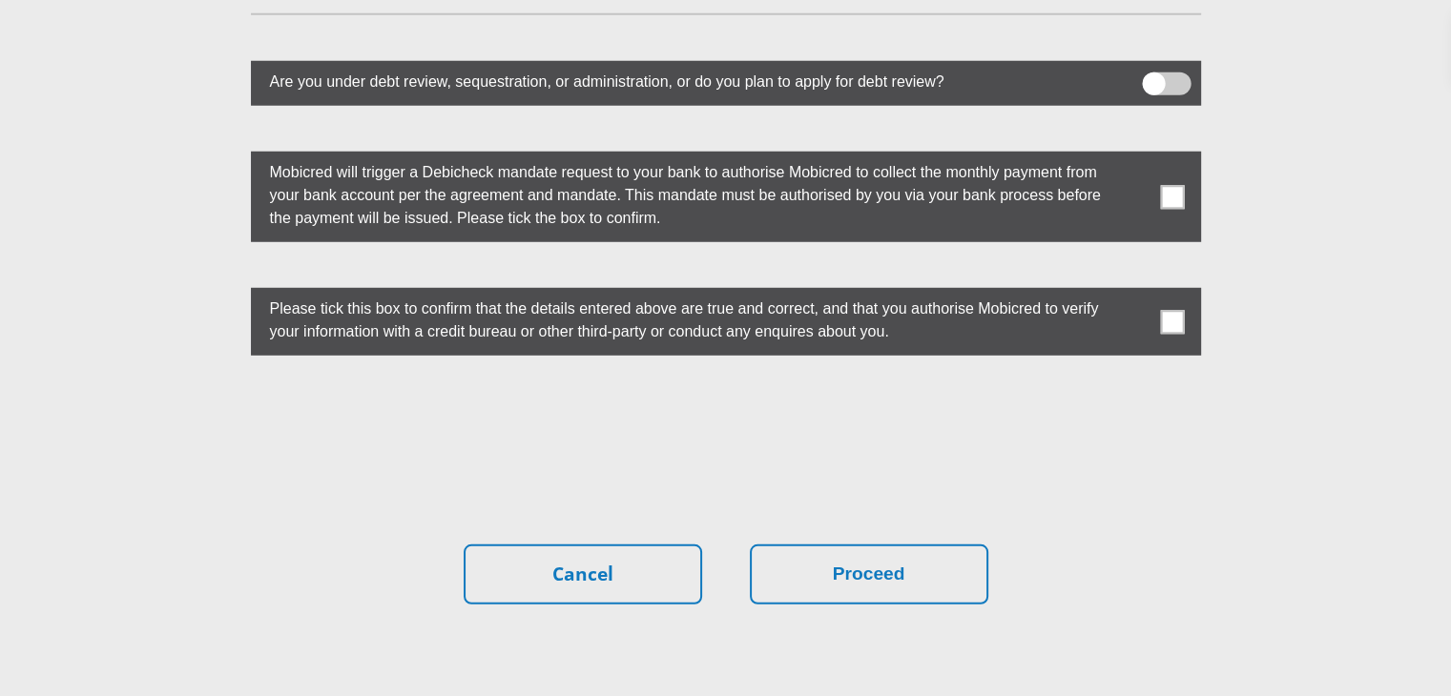
scroll to position [5373, 0]
